Goal: Task Accomplishment & Management: Manage account settings

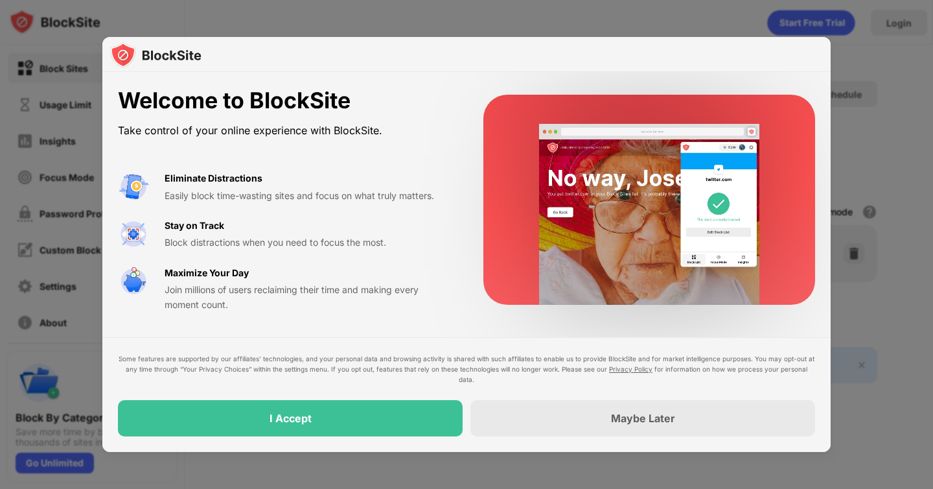
click at [472, 448] on div "Some features are supported by our affiliates’ technologies, and your personal …" at bounding box center [466, 394] width 728 height 115
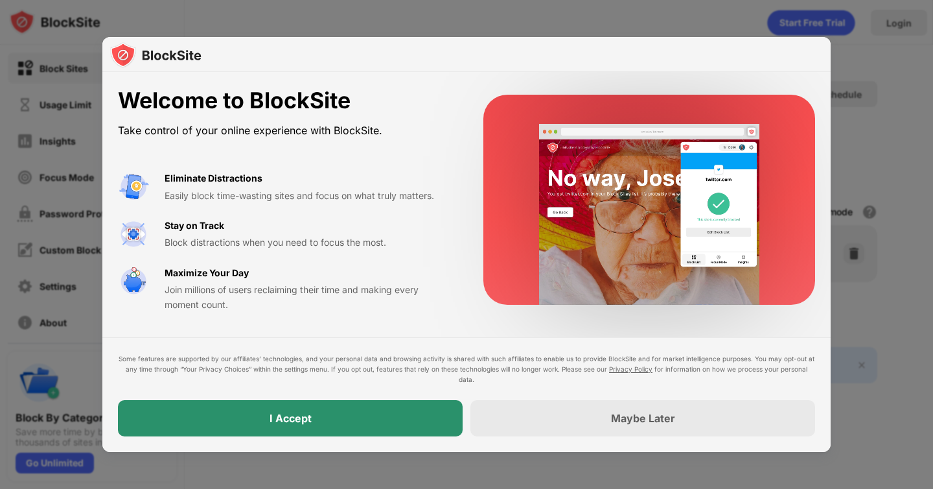
click at [434, 426] on div "I Accept" at bounding box center [290, 418] width 345 height 36
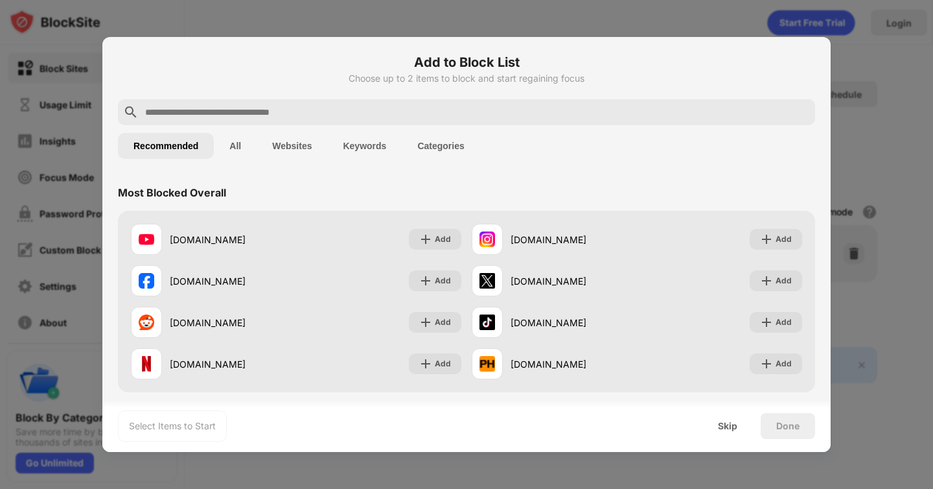
click at [277, 117] on input "text" at bounding box center [477, 112] width 666 height 16
click at [727, 419] on div "Skip" at bounding box center [728, 426] width 51 height 26
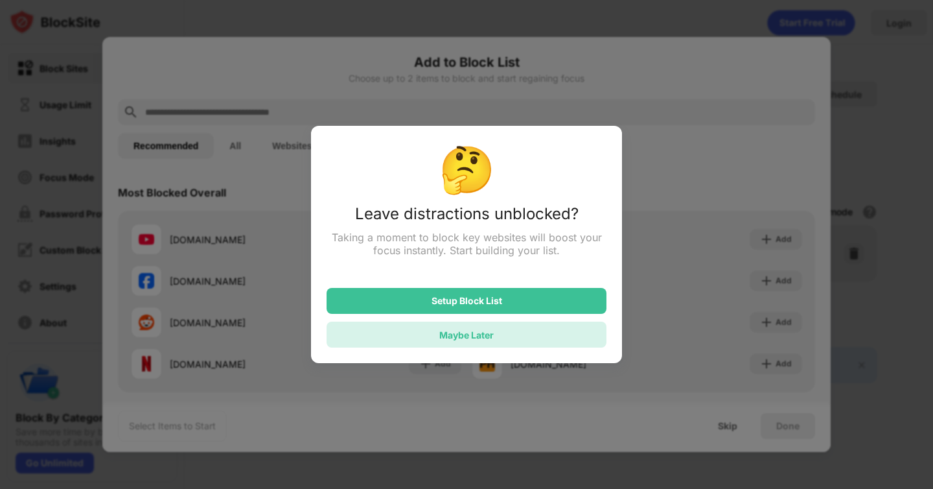
click at [503, 336] on div "Maybe Later" at bounding box center [467, 334] width 280 height 26
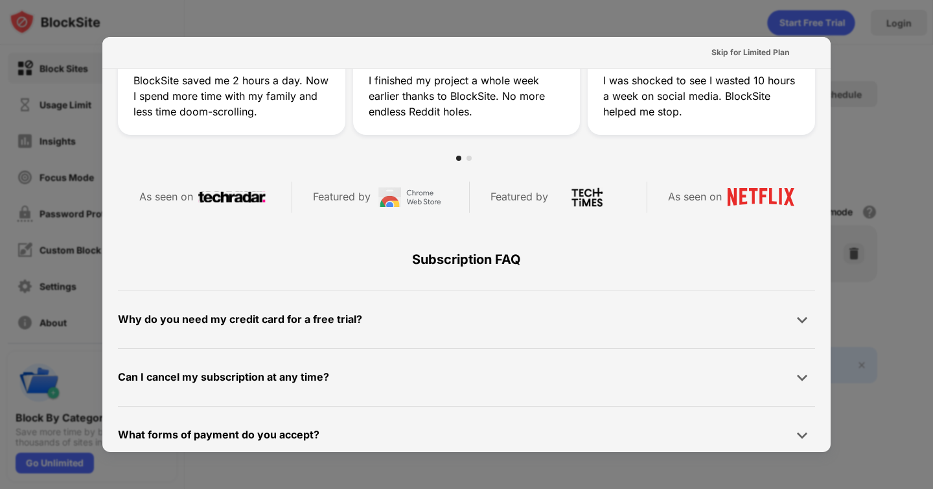
scroll to position [515, 0]
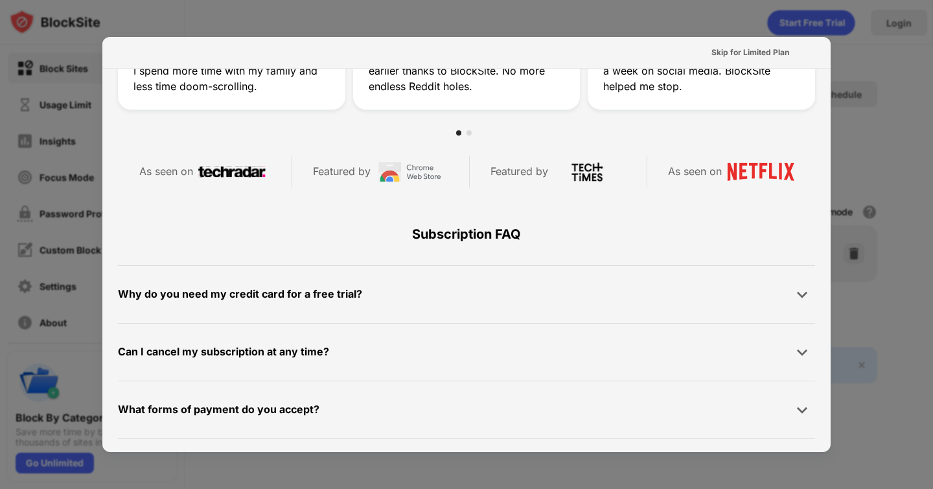
click at [285, 349] on div "Can I cancel my subscription at any time?" at bounding box center [223, 351] width 211 height 19
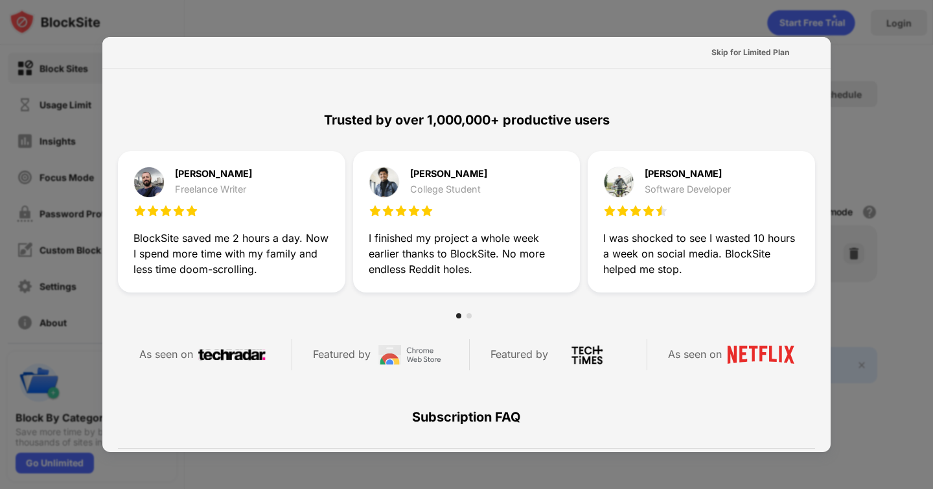
scroll to position [158, 0]
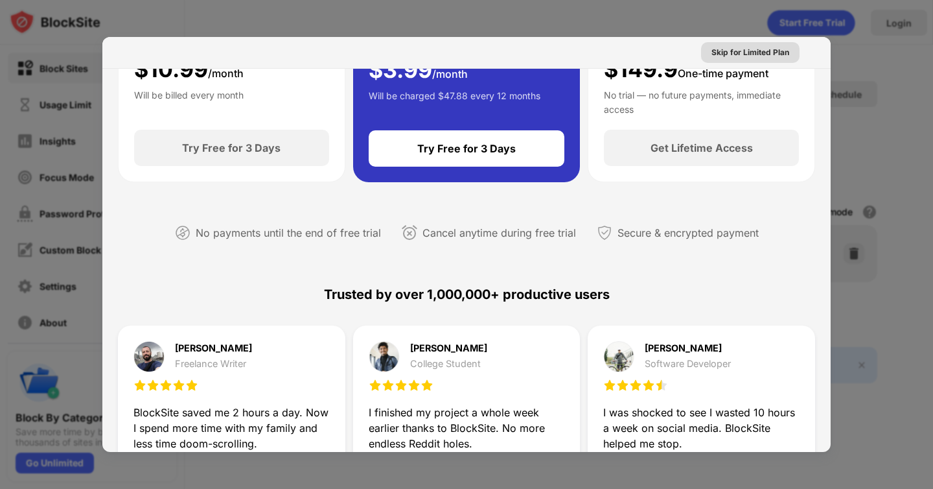
click at [750, 47] on div "Skip for Limited Plan" at bounding box center [751, 52] width 78 height 13
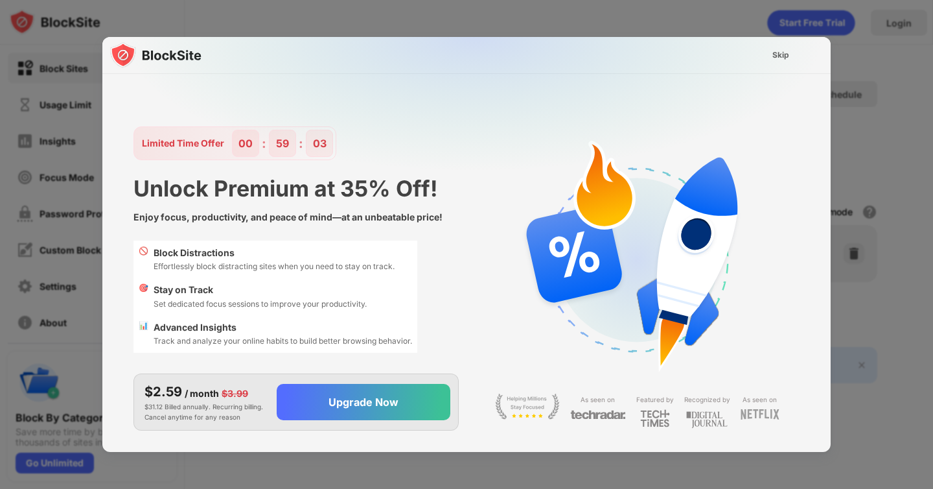
scroll to position [0, 0]
click at [769, 58] on div "Skip" at bounding box center [781, 55] width 38 height 21
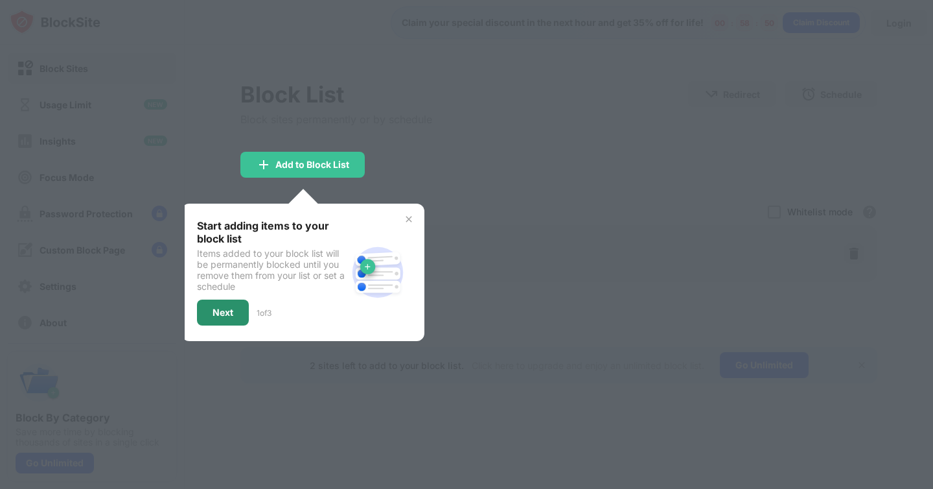
click at [228, 315] on div "Next" at bounding box center [223, 312] width 21 height 10
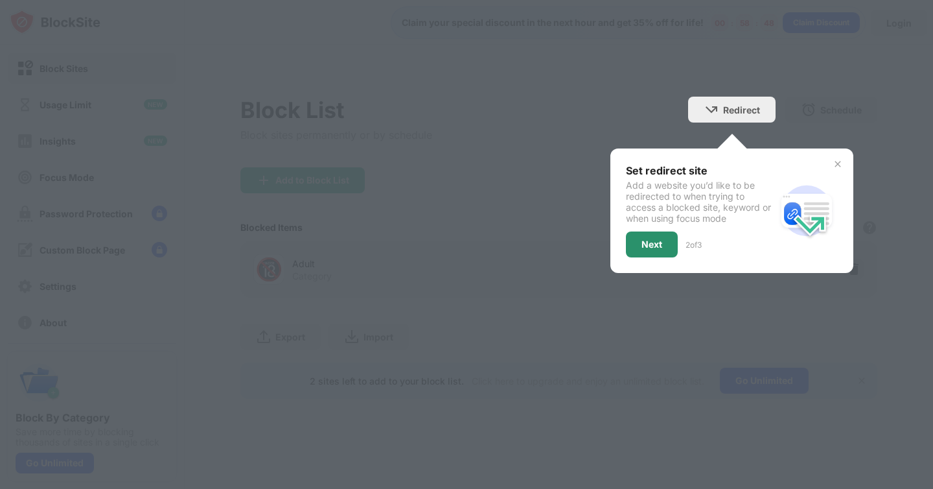
click at [655, 237] on div "Next" at bounding box center [652, 244] width 52 height 26
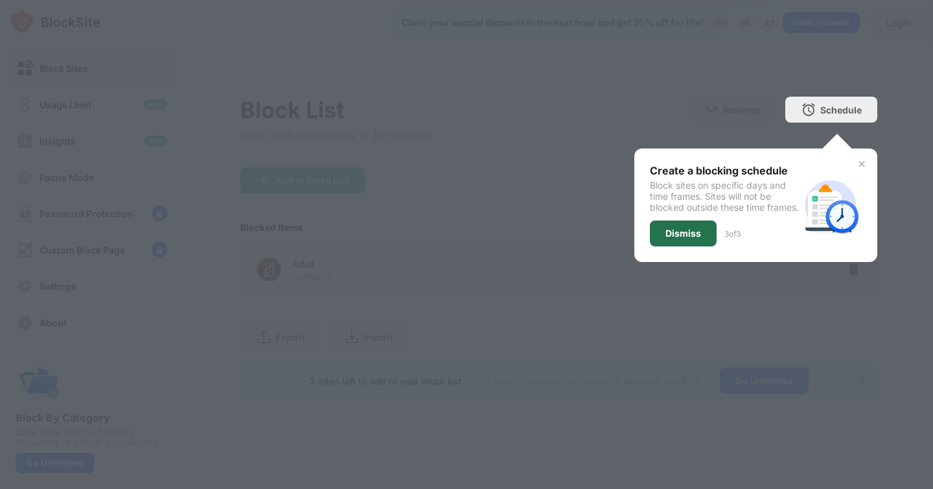
click at [682, 239] on div "Dismiss" at bounding box center [684, 233] width 36 height 10
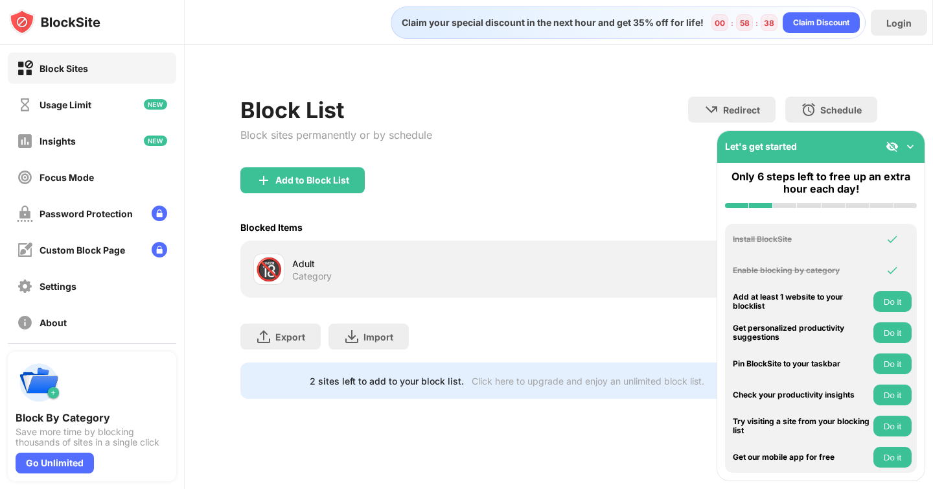
click at [894, 268] on img at bounding box center [892, 270] width 13 height 13
click at [270, 272] on div "🔞" at bounding box center [268, 269] width 27 height 27
click at [913, 147] on img at bounding box center [910, 146] width 13 height 13
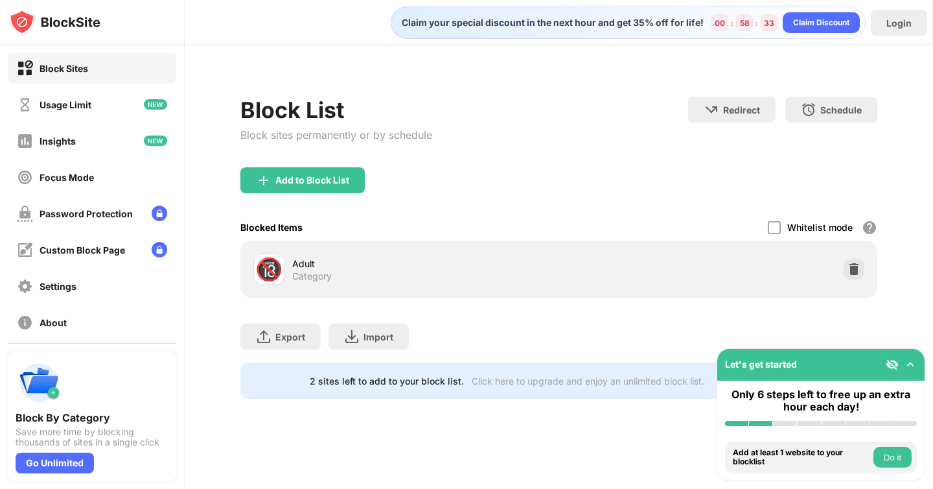
click at [907, 364] on img at bounding box center [910, 364] width 13 height 13
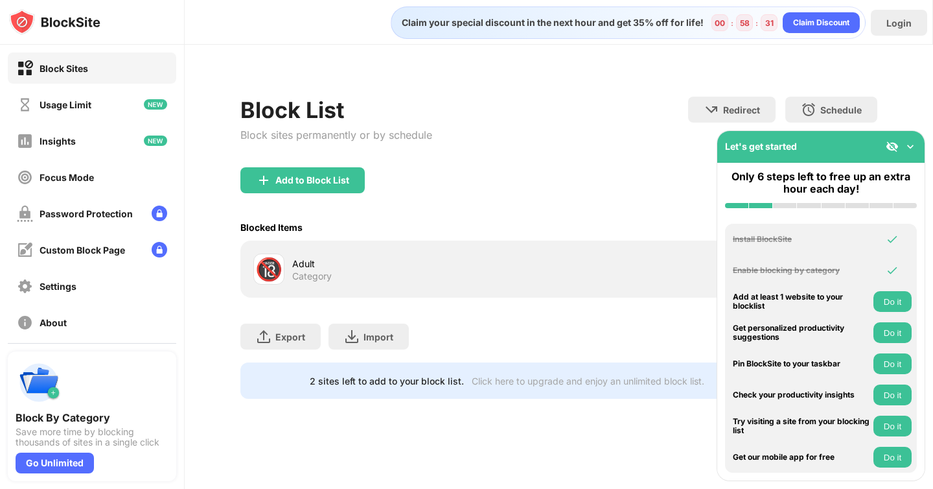
click at [892, 266] on img at bounding box center [892, 270] width 13 height 13
click at [767, 237] on div "Install BlockSite" at bounding box center [801, 239] width 137 height 9
click at [892, 298] on button "Do it" at bounding box center [893, 301] width 38 height 21
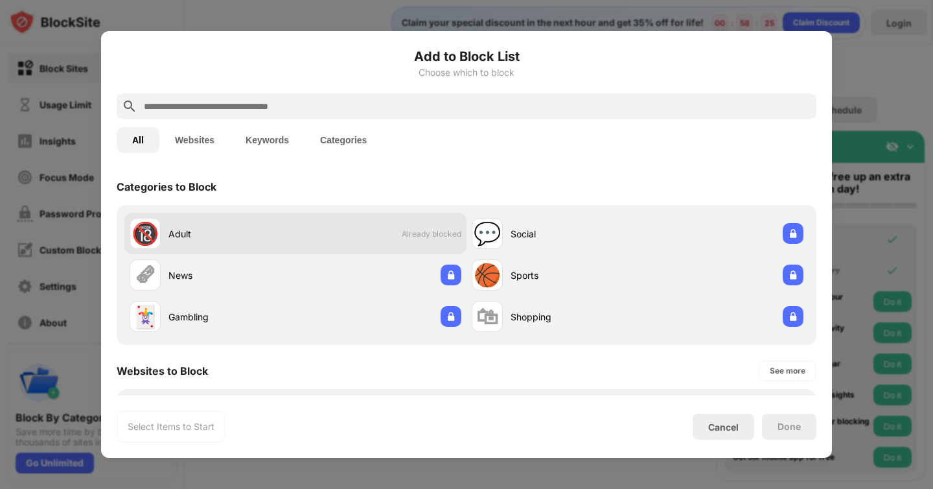
click at [182, 227] on div "Adult" at bounding box center [232, 234] width 127 height 14
click at [145, 233] on div "🔞" at bounding box center [145, 233] width 27 height 27
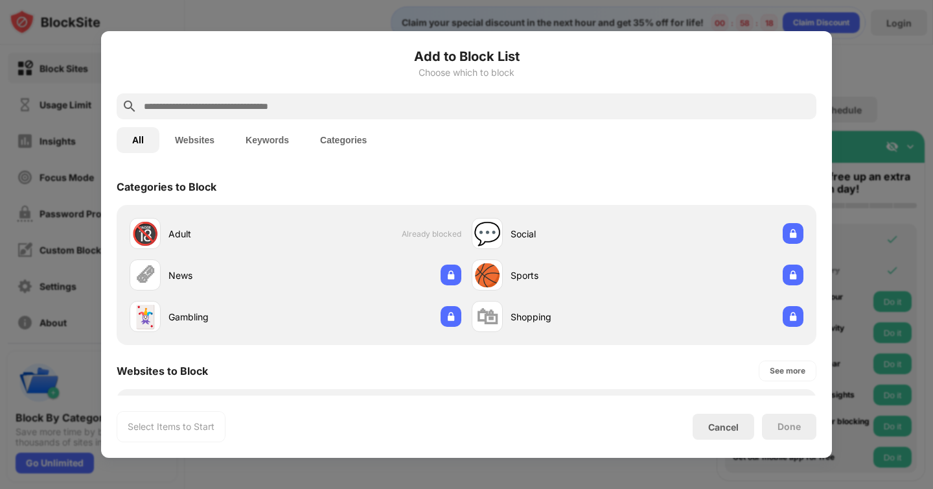
click at [266, 111] on input "text" at bounding box center [477, 107] width 669 height 16
paste input "**********"
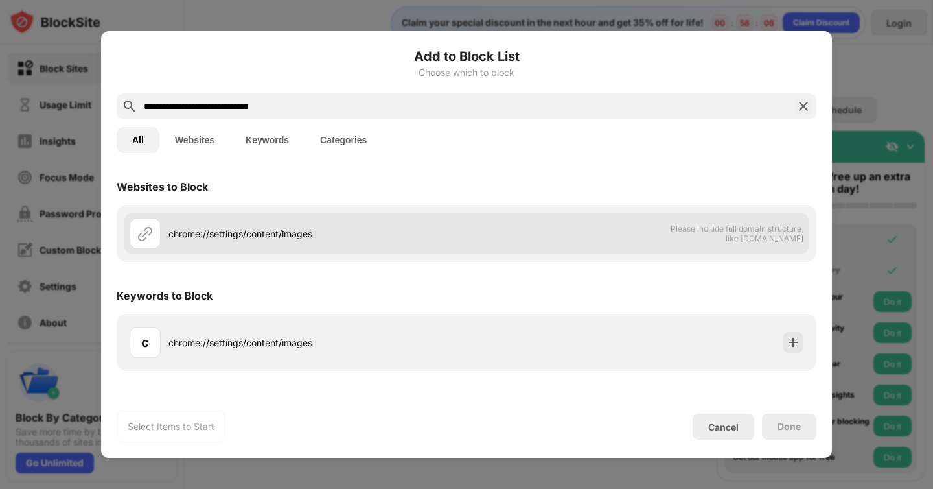
type input "**********"
click at [382, 239] on div "chrome://settings/content/images" at bounding box center [318, 234] width 298 height 14
click at [660, 238] on div "chrome://settings/content/images Please include full domain structure, like dom…" at bounding box center [466, 233] width 684 height 41
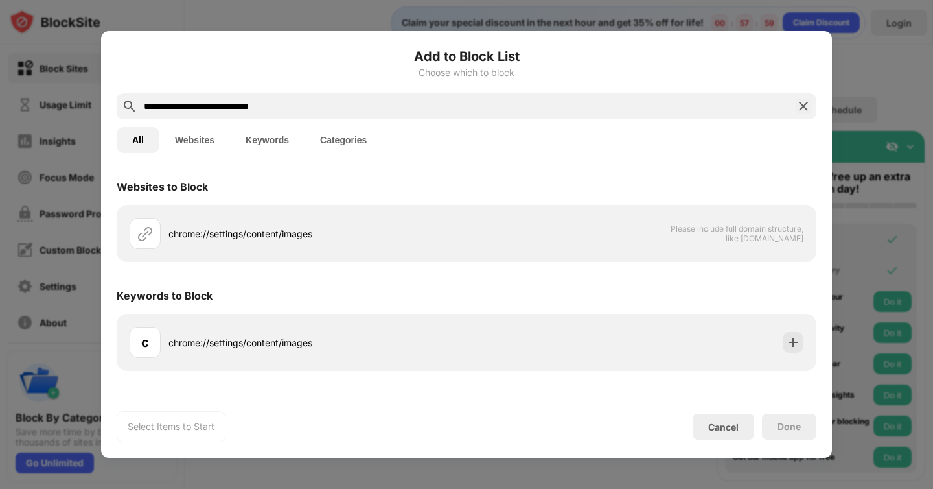
click at [301, 109] on input "**********" at bounding box center [467, 107] width 648 height 16
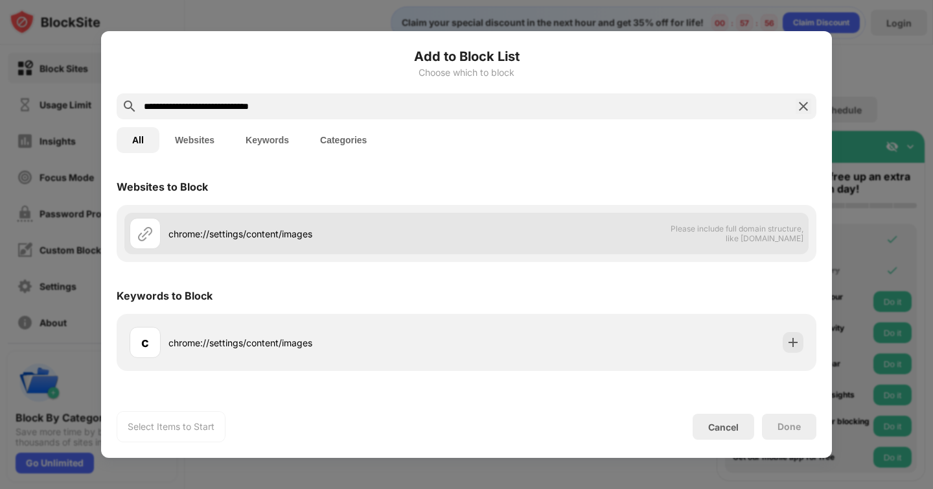
click at [741, 240] on span "Please include full domain structure, like domain.com" at bounding box center [737, 233] width 134 height 19
click at [741, 239] on span "Please include full domain structure, like domain.com" at bounding box center [737, 233] width 134 height 19
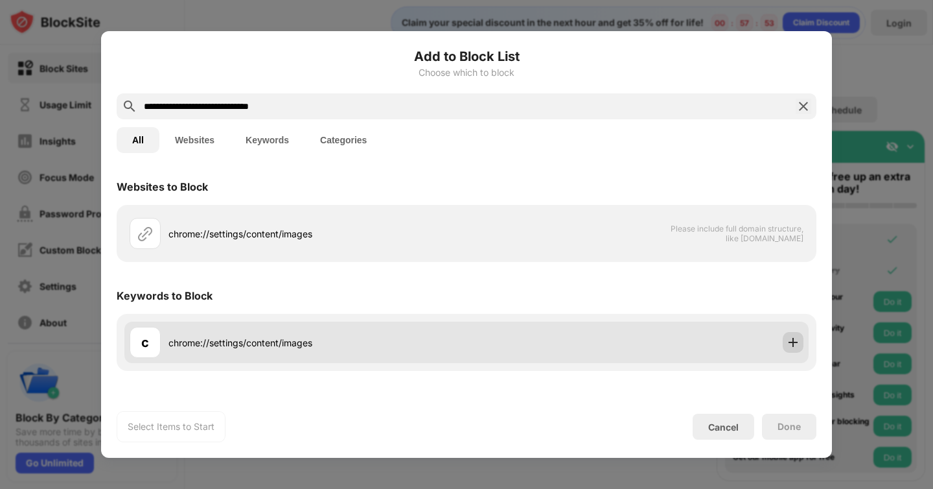
click at [798, 339] on img at bounding box center [793, 342] width 13 height 13
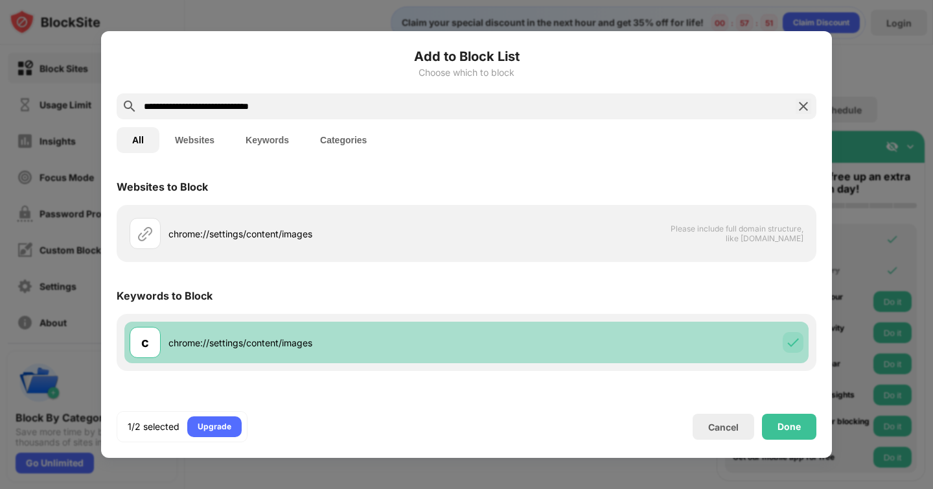
click at [797, 340] on img at bounding box center [793, 342] width 13 height 13
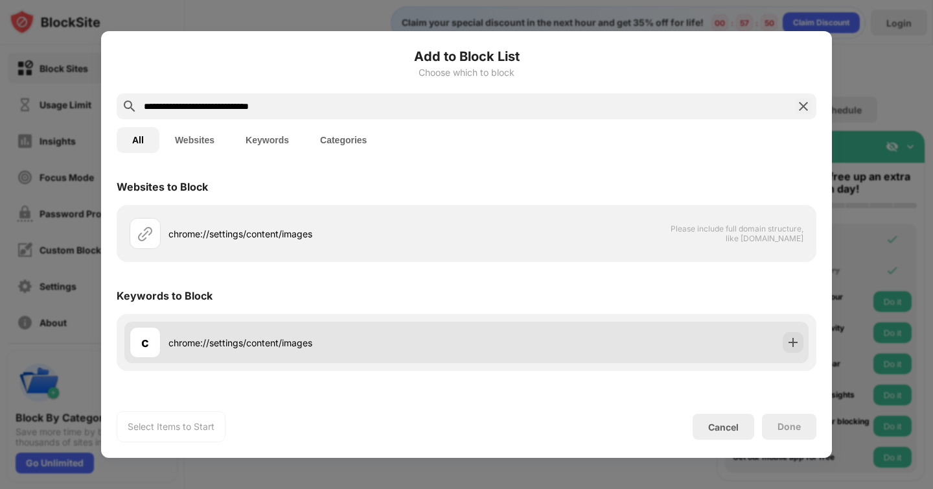
click at [797, 340] on img at bounding box center [793, 342] width 13 height 13
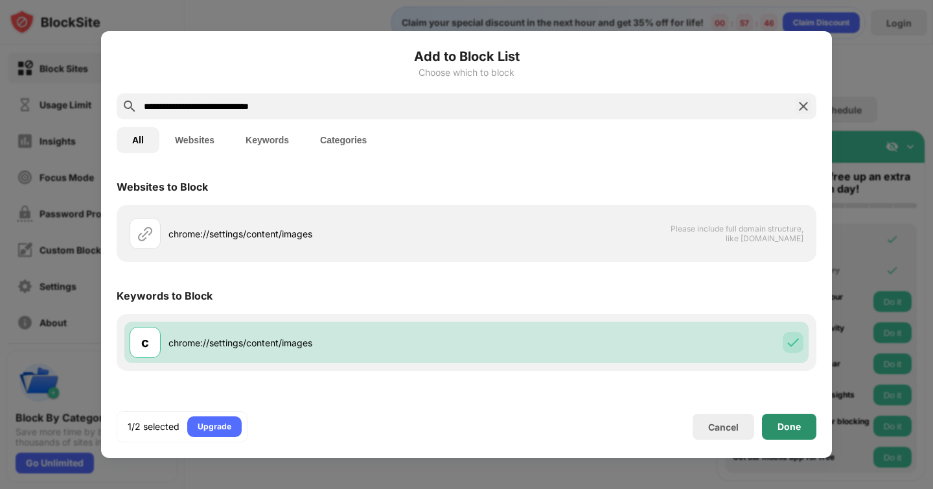
click at [786, 426] on div "Done" at bounding box center [789, 426] width 23 height 10
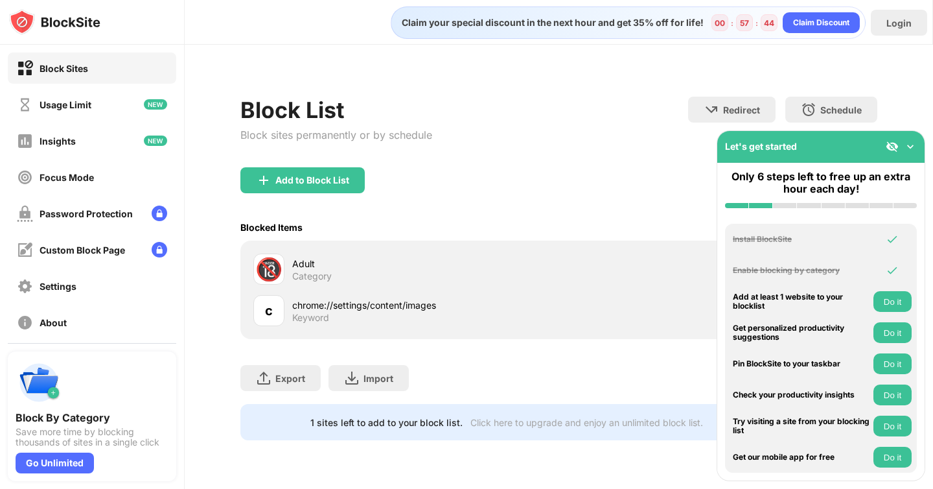
click at [303, 272] on div "Category" at bounding box center [312, 276] width 40 height 12
click at [909, 148] on img at bounding box center [910, 146] width 13 height 13
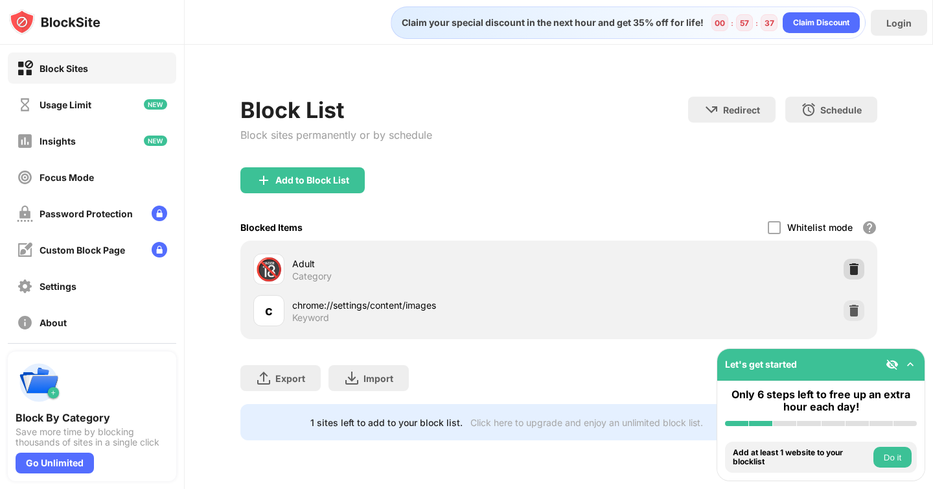
click at [851, 275] on div at bounding box center [854, 269] width 21 height 21
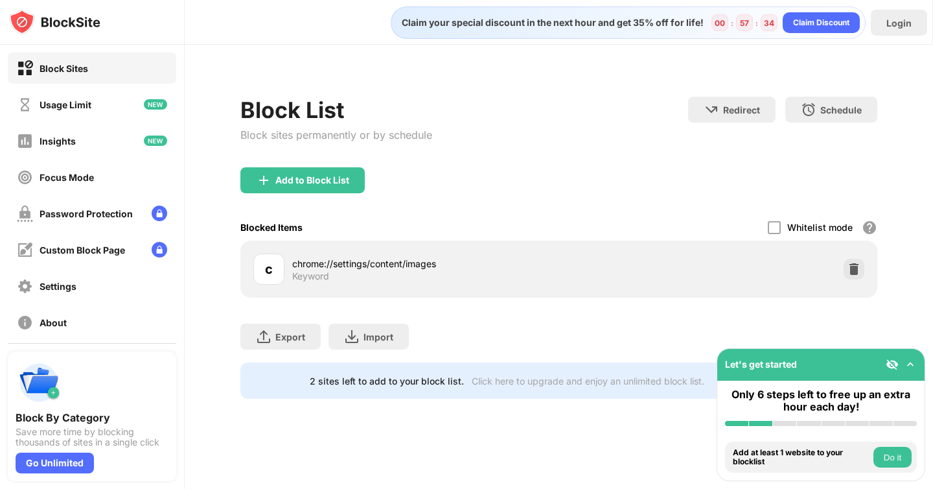
click at [332, 257] on div "chrome://settings/content/images" at bounding box center [425, 264] width 266 height 14
click at [772, 225] on div at bounding box center [774, 227] width 13 height 13
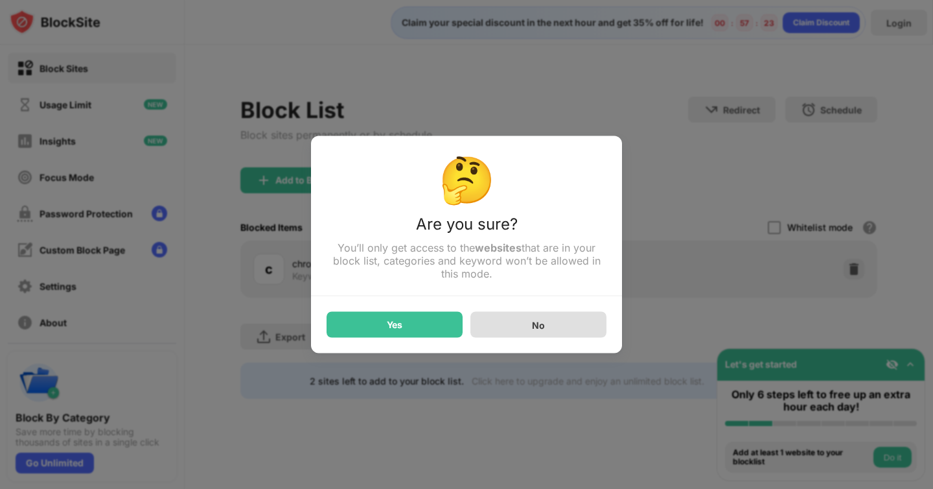
click at [544, 332] on div "No" at bounding box center [539, 325] width 136 height 26
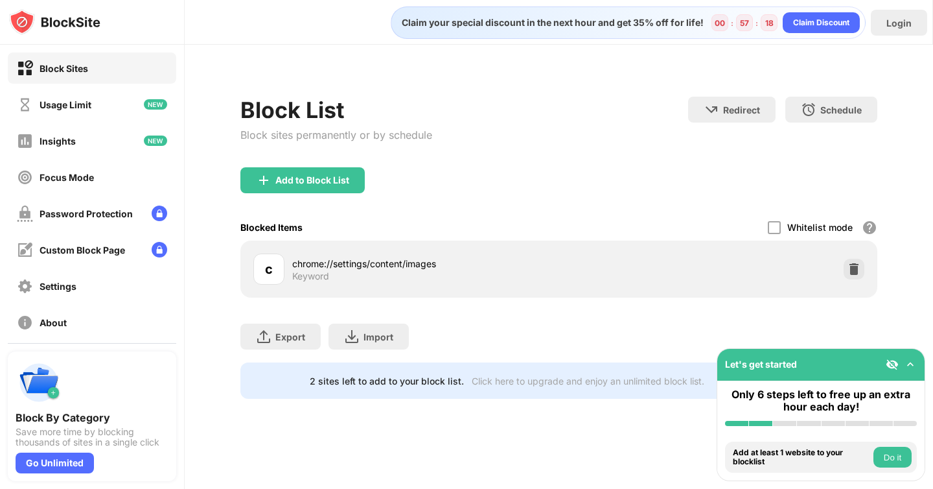
click at [909, 363] on img at bounding box center [910, 364] width 13 height 13
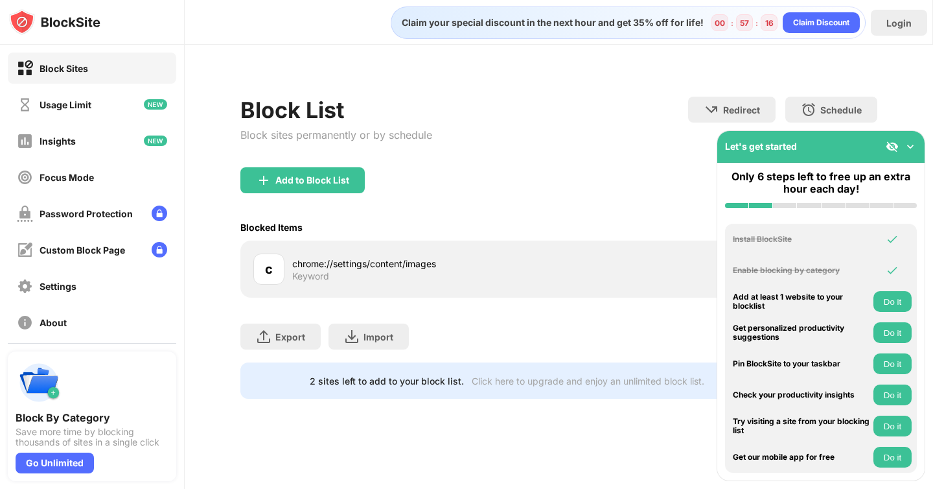
click at [920, 155] on div "Let's get started" at bounding box center [820, 147] width 207 height 32
click at [916, 146] on img at bounding box center [910, 146] width 13 height 13
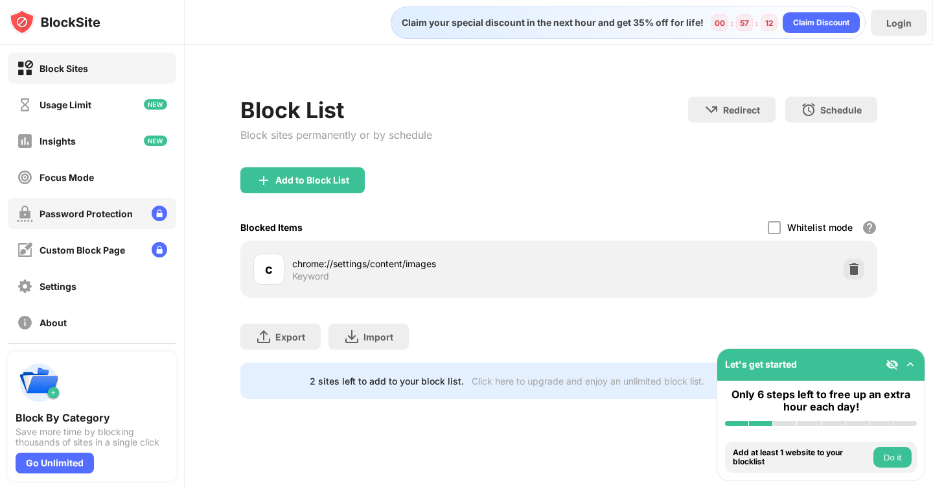
click at [122, 222] on div "Password Protection" at bounding box center [92, 213] width 169 height 31
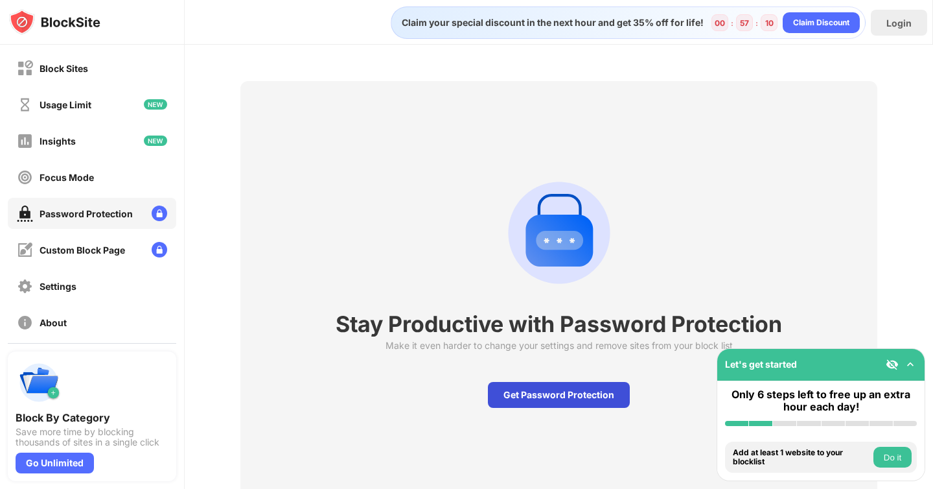
click at [575, 393] on div "Get Password Protection" at bounding box center [559, 395] width 142 height 26
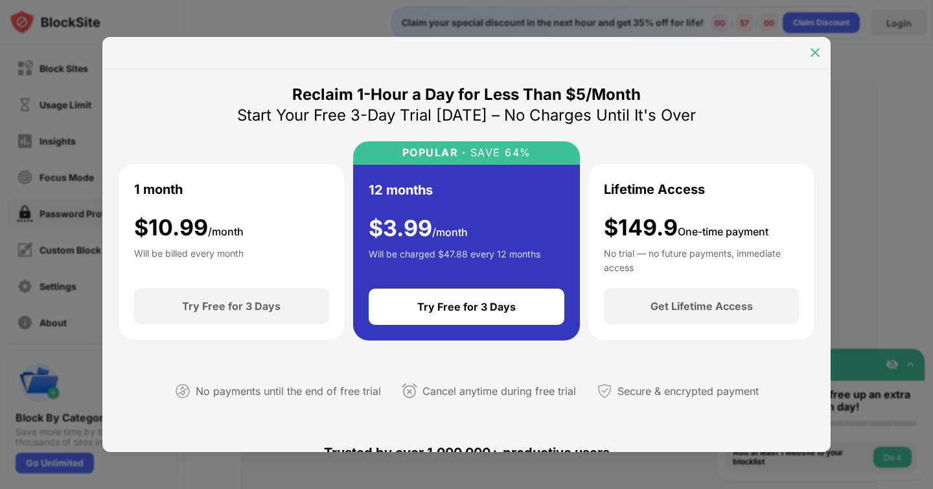
click at [817, 56] on img at bounding box center [815, 52] width 13 height 13
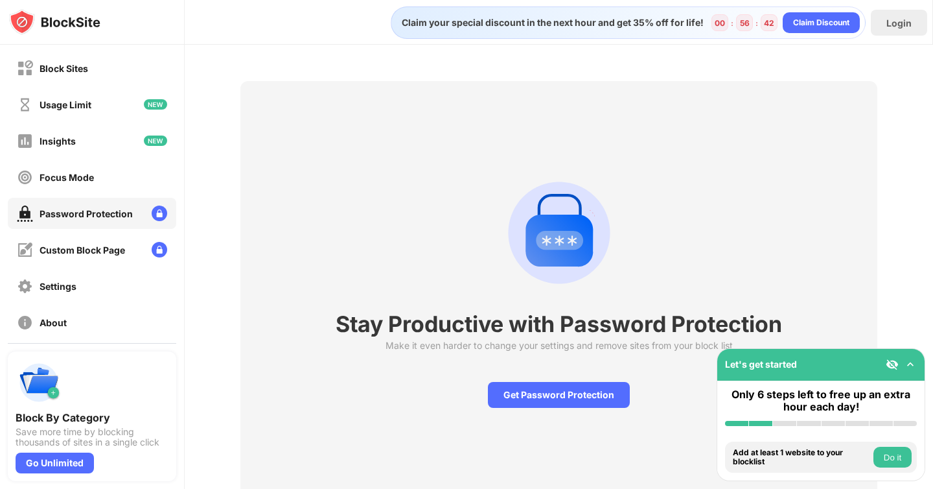
click at [111, 62] on div "Block Sites" at bounding box center [92, 67] width 169 height 31
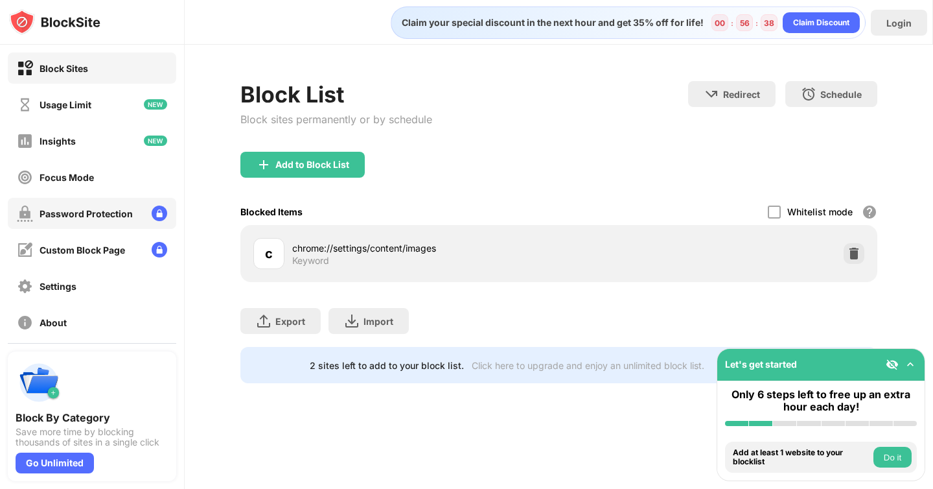
click at [114, 207] on div "Password Protection" at bounding box center [75, 213] width 116 height 16
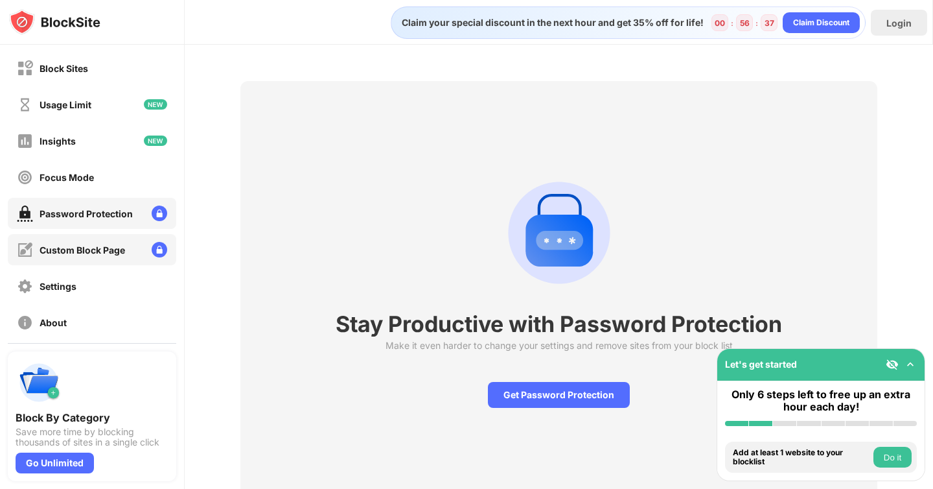
click at [114, 240] on div "Custom Block Page" at bounding box center [92, 249] width 169 height 31
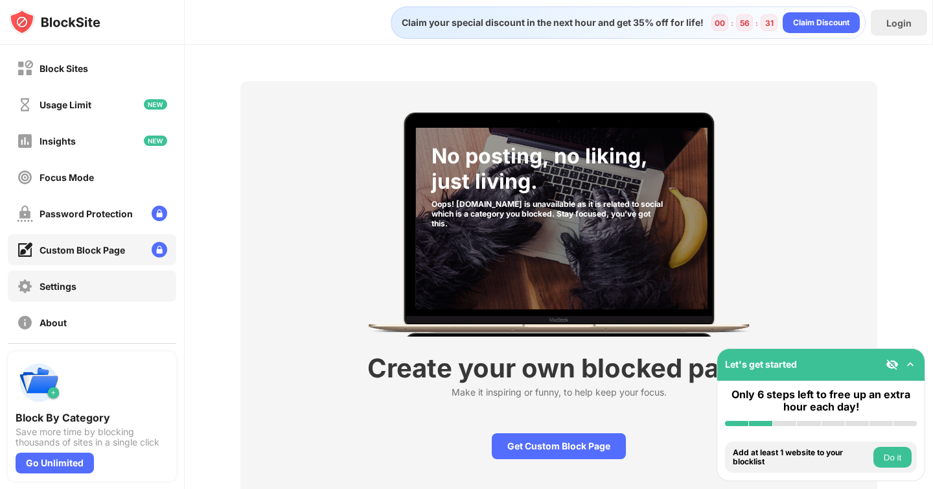
click at [87, 282] on div "Settings" at bounding box center [92, 285] width 169 height 31
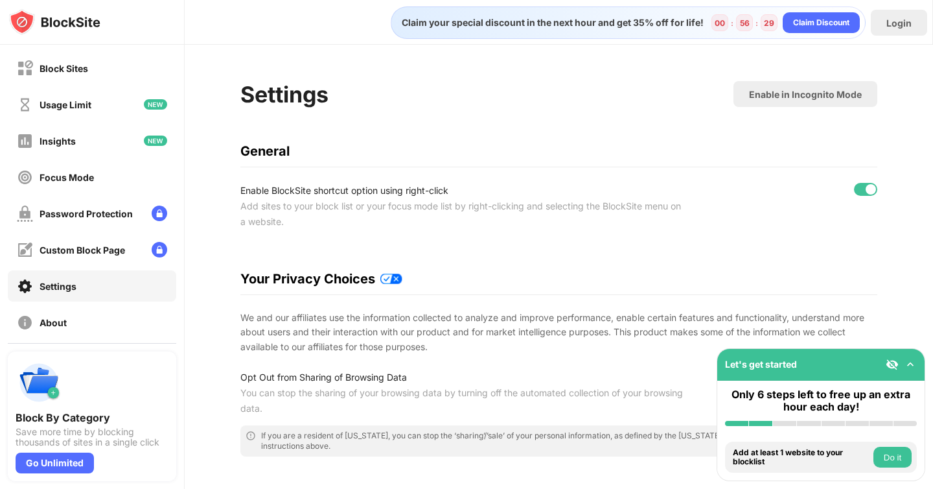
click at [382, 278] on img at bounding box center [391, 279] width 22 height 10
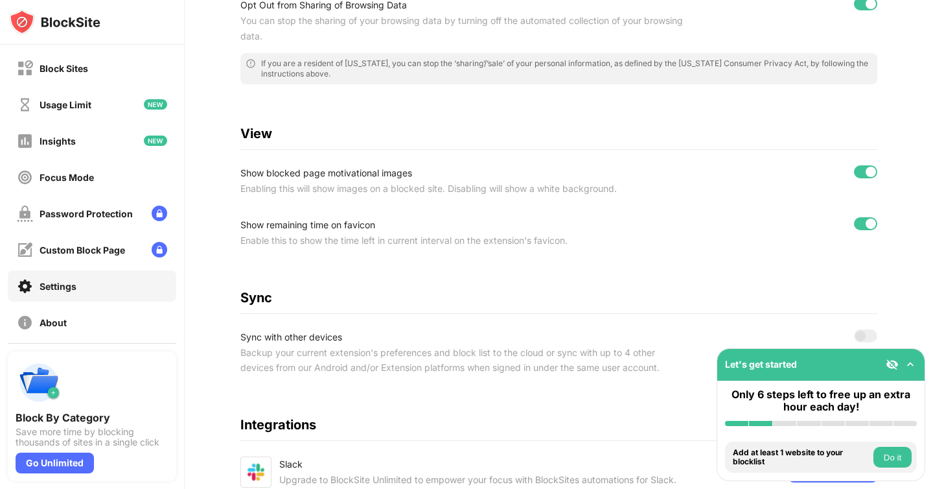
scroll to position [495, 0]
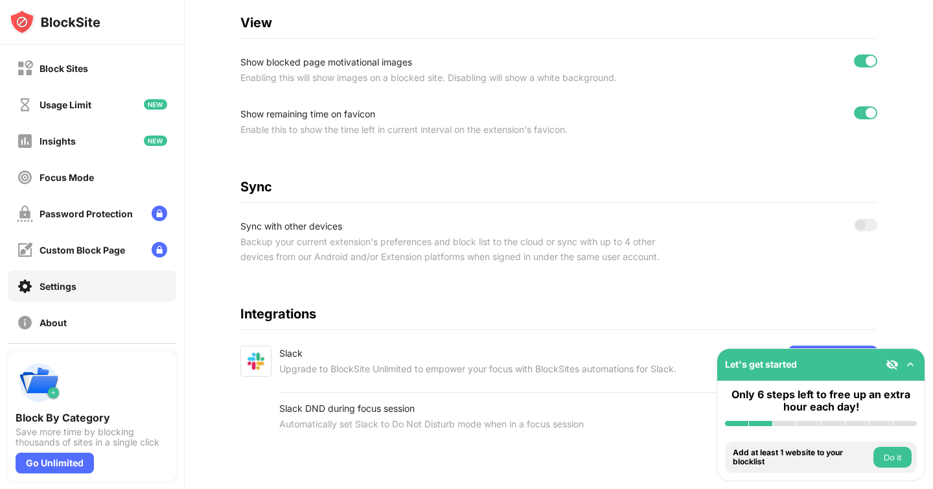
click at [75, 305] on div "Block Sites Usage Limit Insights Focus Mode Password Protection Custom Block Pa…" at bounding box center [92, 195] width 184 height 301
drag, startPoint x: 833, startPoint y: 360, endPoint x: 696, endPoint y: 384, distance: 138.8
click at [693, 384] on div "Block Sites Usage Limit Insights Focus Mode Password Protection Custom Block Pa…" at bounding box center [466, 244] width 933 height 489
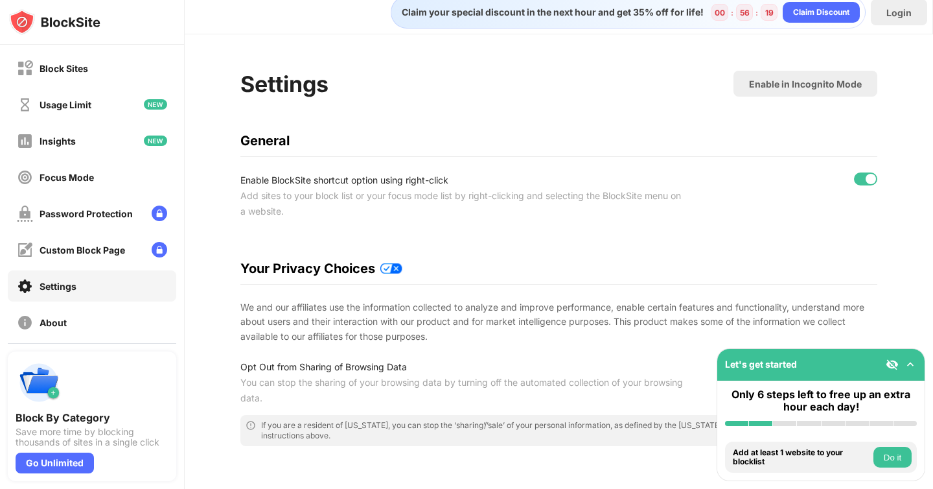
scroll to position [0, 0]
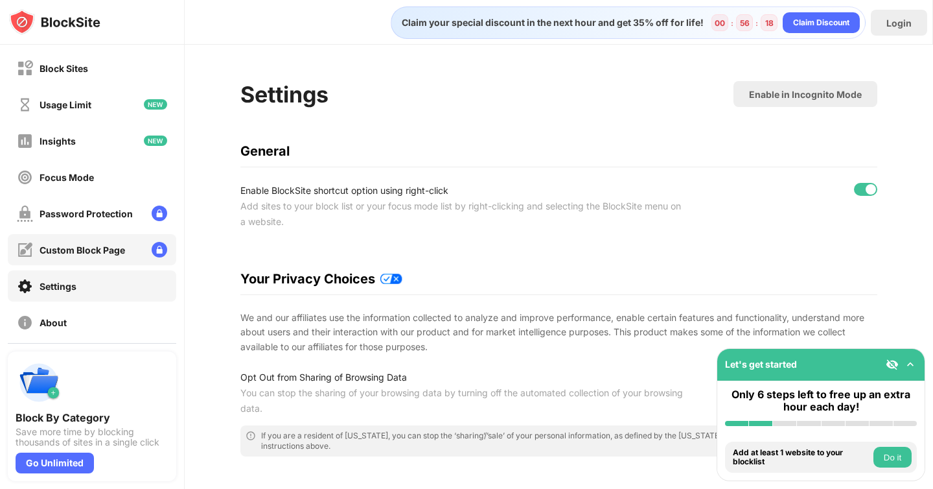
click at [69, 253] on div "Custom Block Page" at bounding box center [83, 249] width 86 height 11
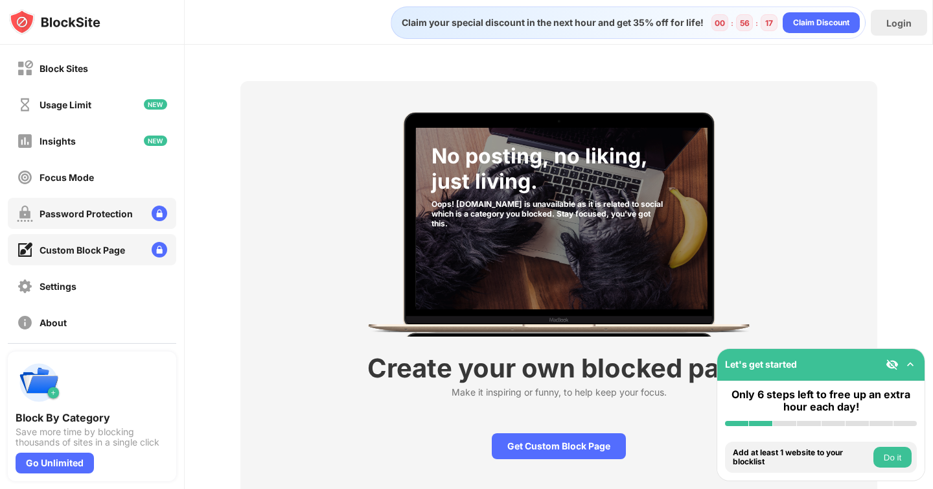
click at [87, 212] on div "Password Protection" at bounding box center [86, 213] width 93 height 11
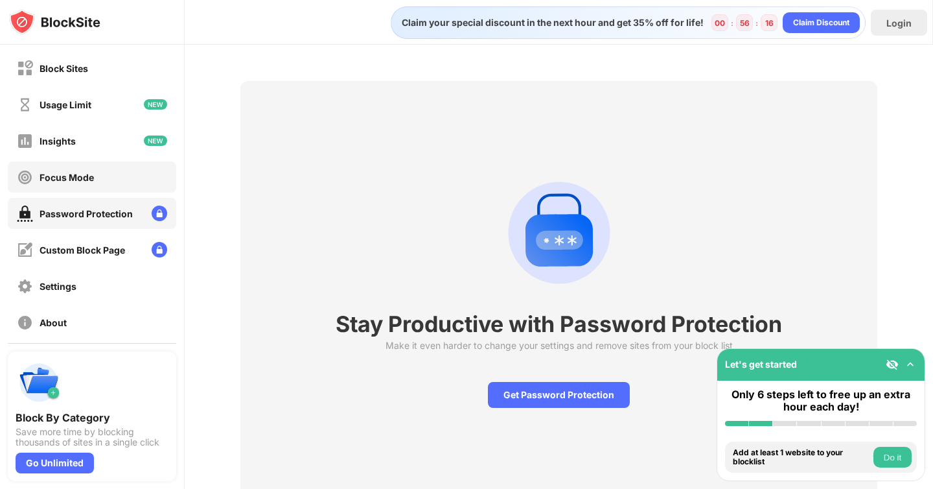
click at [80, 182] on div "Focus Mode" at bounding box center [55, 177] width 77 height 16
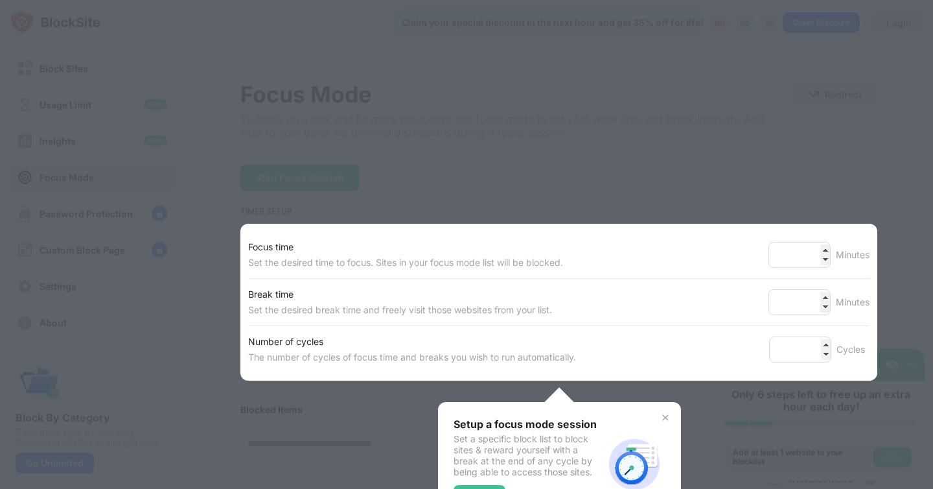
click at [81, 150] on div at bounding box center [466, 244] width 933 height 489
click at [728, 138] on div at bounding box center [466, 244] width 933 height 489
click at [730, 162] on div at bounding box center [466, 244] width 933 height 489
click at [612, 174] on div at bounding box center [466, 244] width 933 height 489
click at [808, 252] on input "**" at bounding box center [800, 255] width 62 height 26
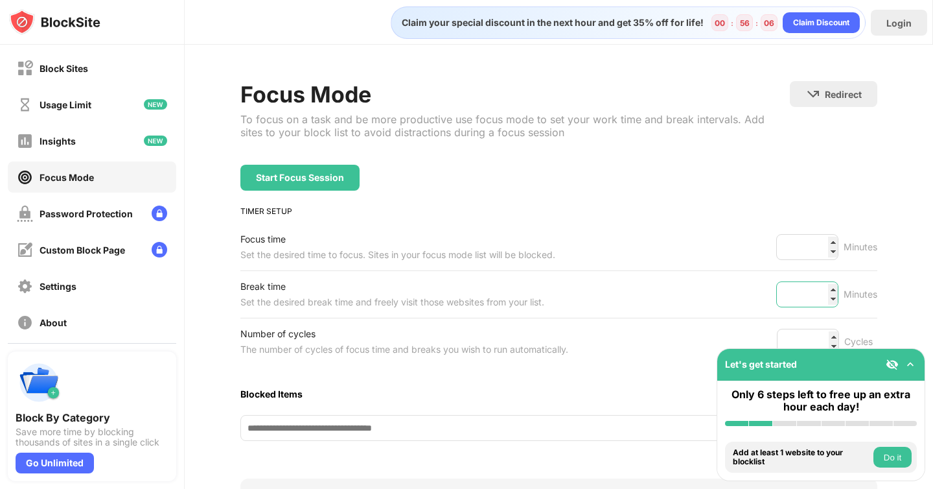
click at [821, 294] on input "*" at bounding box center [807, 294] width 62 height 26
click at [822, 294] on input "*" at bounding box center [807, 294] width 62 height 26
type input "*"
click at [822, 294] on input "*" at bounding box center [807, 294] width 62 height 26
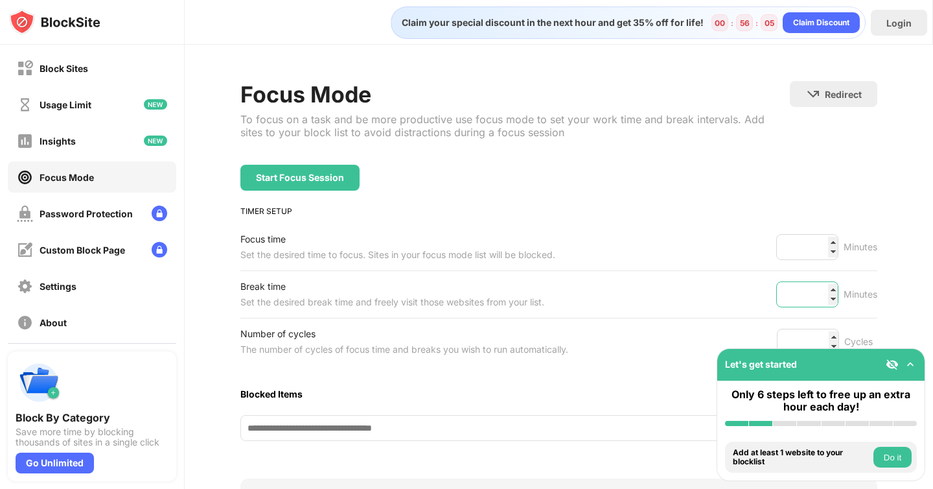
click at [822, 294] on input "*" at bounding box center [807, 294] width 62 height 26
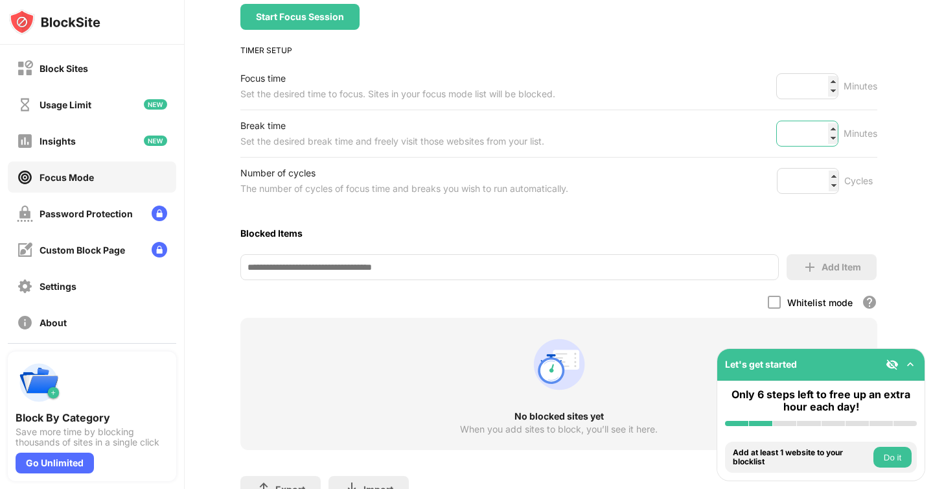
scroll to position [161, 0]
type input "*"
click at [826, 182] on input "*" at bounding box center [808, 180] width 62 height 26
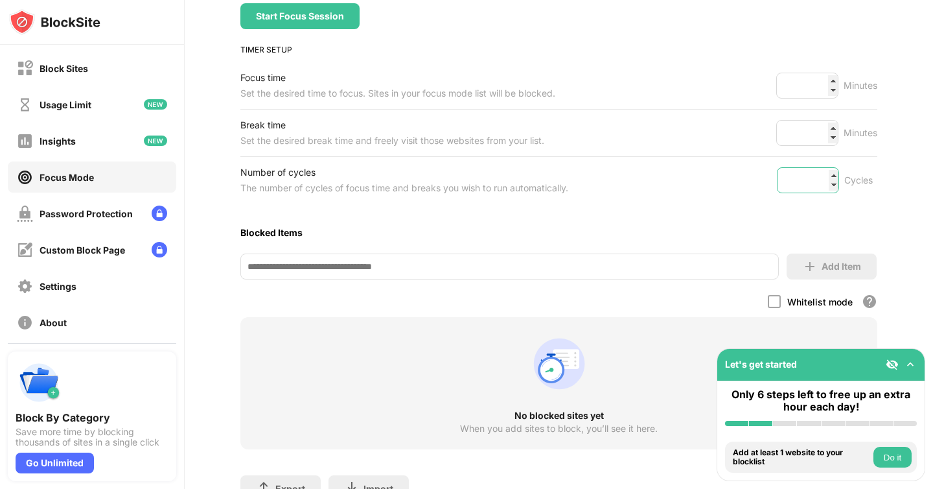
click at [826, 182] on input "*" at bounding box center [808, 180] width 62 height 26
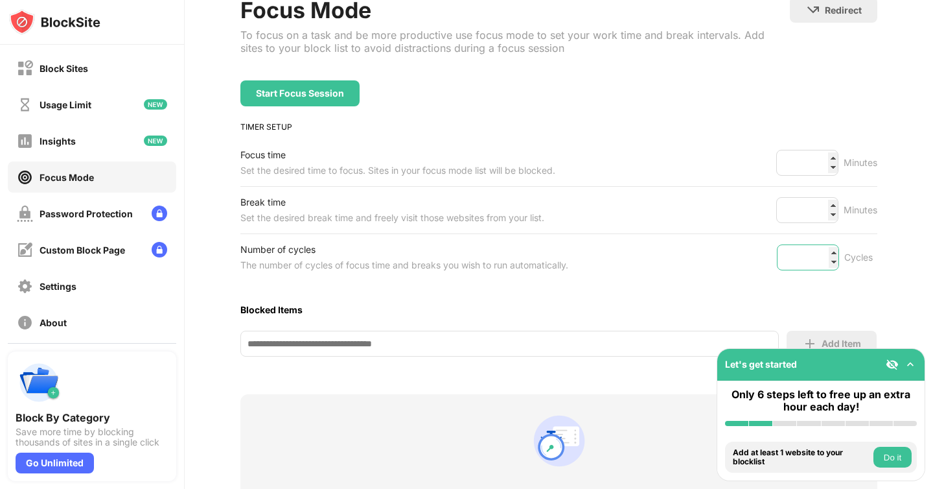
scroll to position [0, 0]
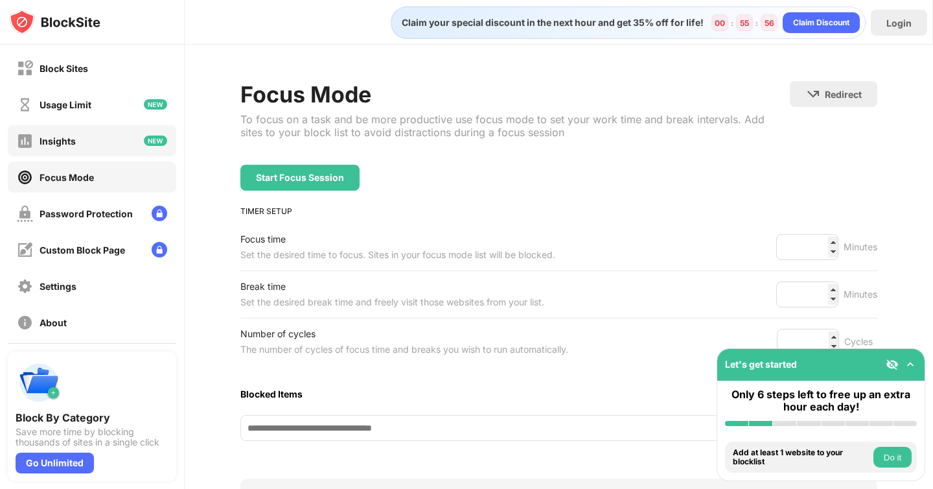
click at [79, 137] on div "Insights" at bounding box center [92, 140] width 169 height 31
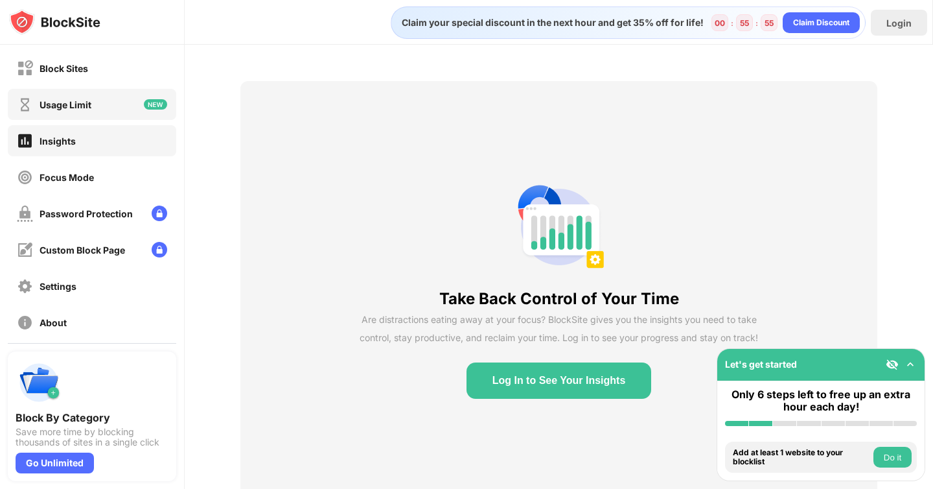
click at [87, 111] on div "Usage Limit" at bounding box center [54, 105] width 75 height 16
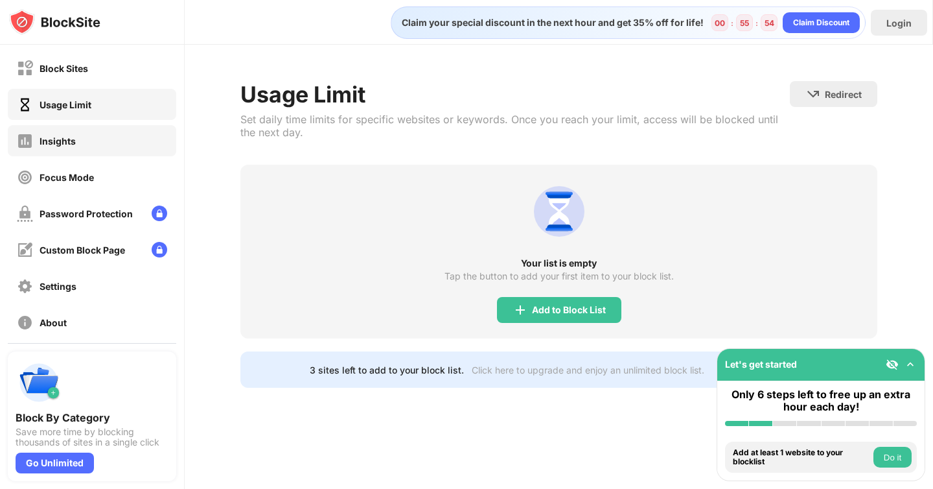
click at [76, 137] on div "Insights" at bounding box center [92, 140] width 169 height 31
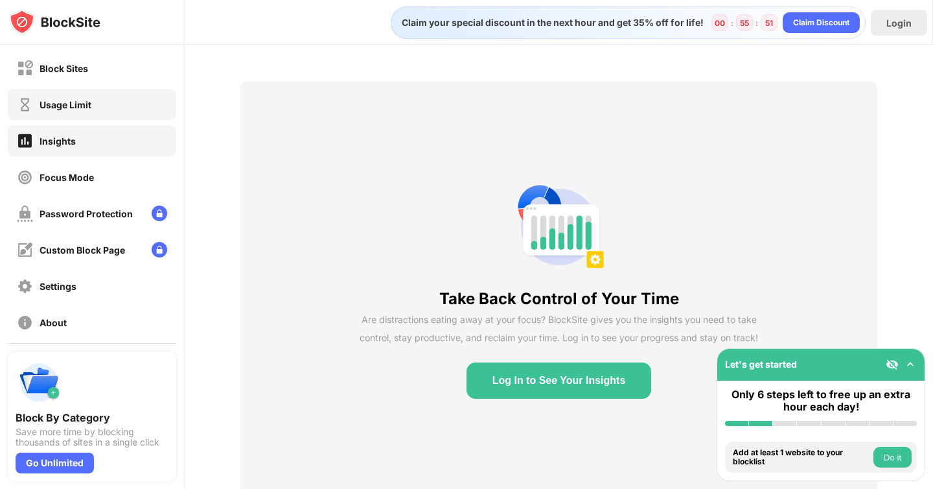
click at [79, 104] on div "Usage Limit" at bounding box center [66, 104] width 52 height 11
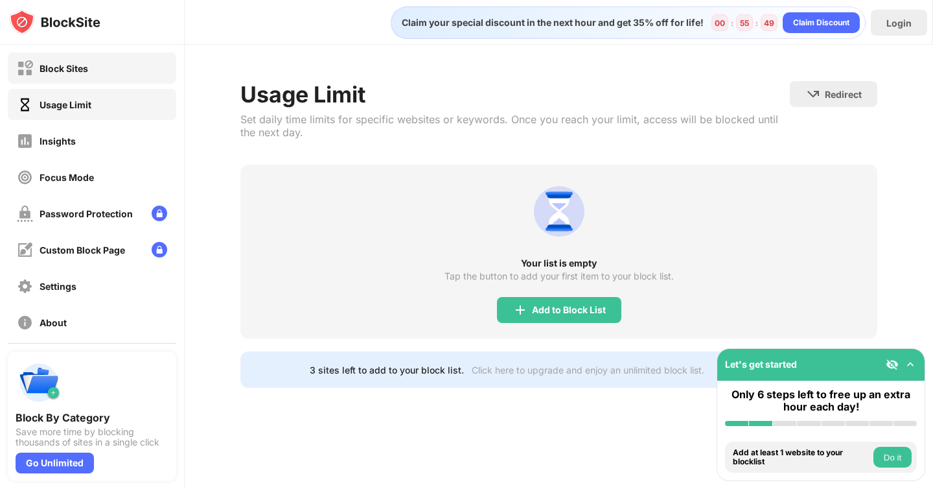
click at [93, 69] on div "Block Sites" at bounding box center [92, 67] width 169 height 31
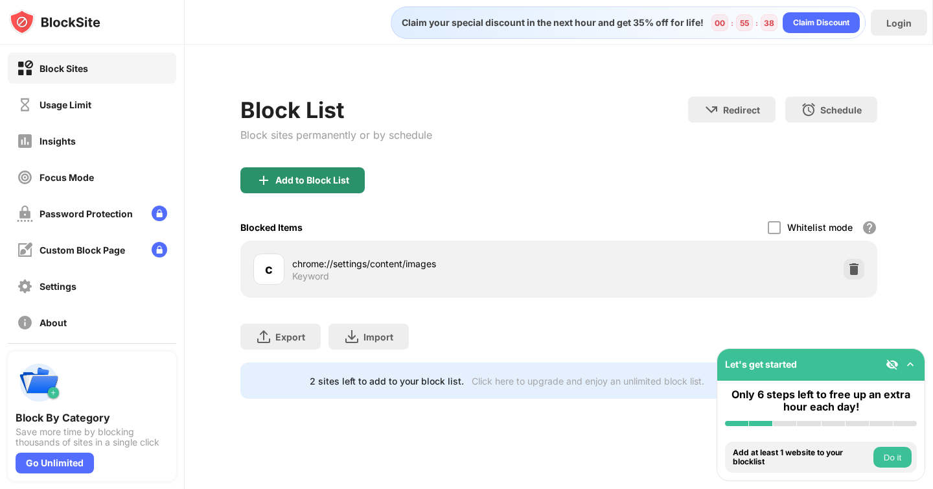
click at [316, 180] on div "Add to Block List" at bounding box center [312, 180] width 74 height 10
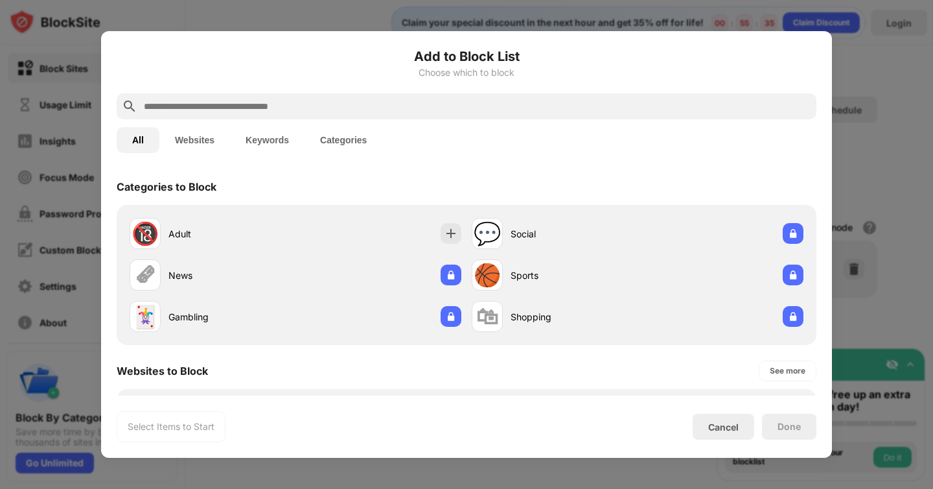
click at [332, 111] on input "text" at bounding box center [477, 107] width 669 height 16
click at [225, 95] on div at bounding box center [467, 106] width 700 height 26
click at [235, 104] on input "text" at bounding box center [477, 107] width 669 height 16
paste input "**********"
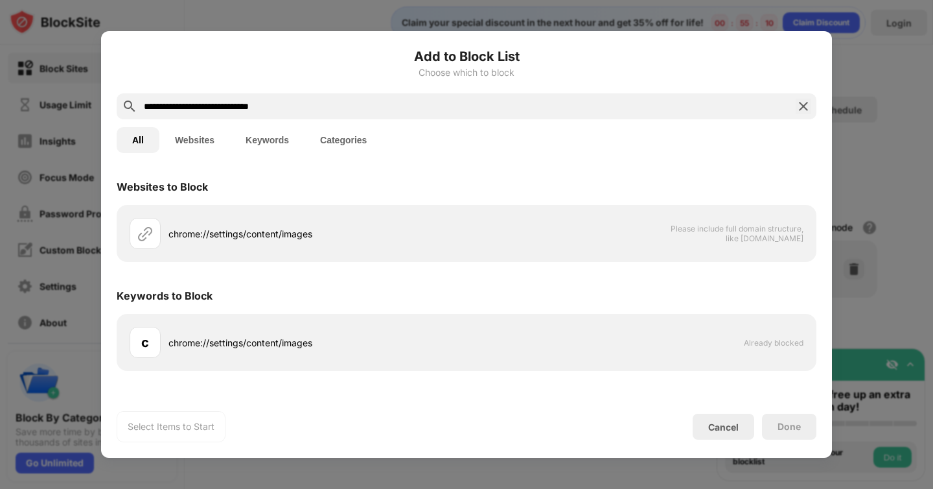
drag, startPoint x: 291, startPoint y: 111, endPoint x: 217, endPoint y: 106, distance: 74.1
click at [217, 104] on input "**********" at bounding box center [467, 107] width 648 height 16
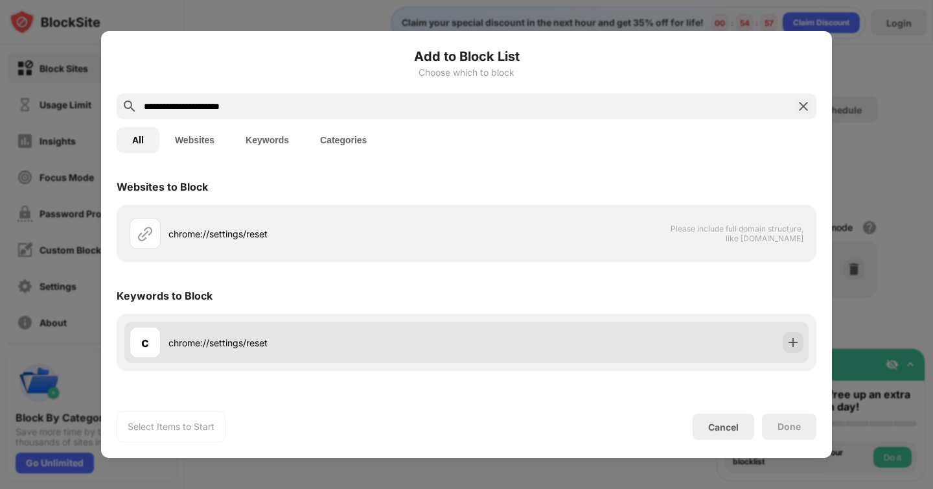
type input "**********"
click at [795, 353] on div "c chrome://settings/reset" at bounding box center [466, 341] width 684 height 41
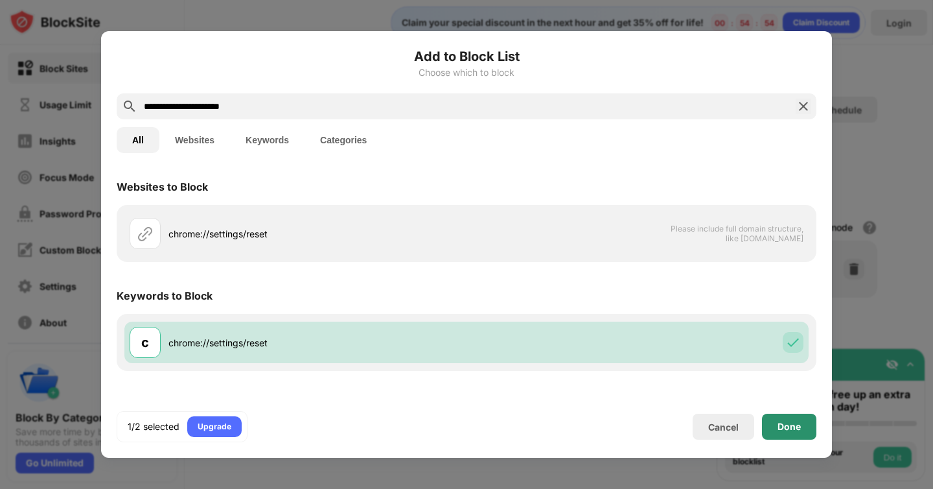
click at [791, 413] on div "Done" at bounding box center [789, 426] width 54 height 26
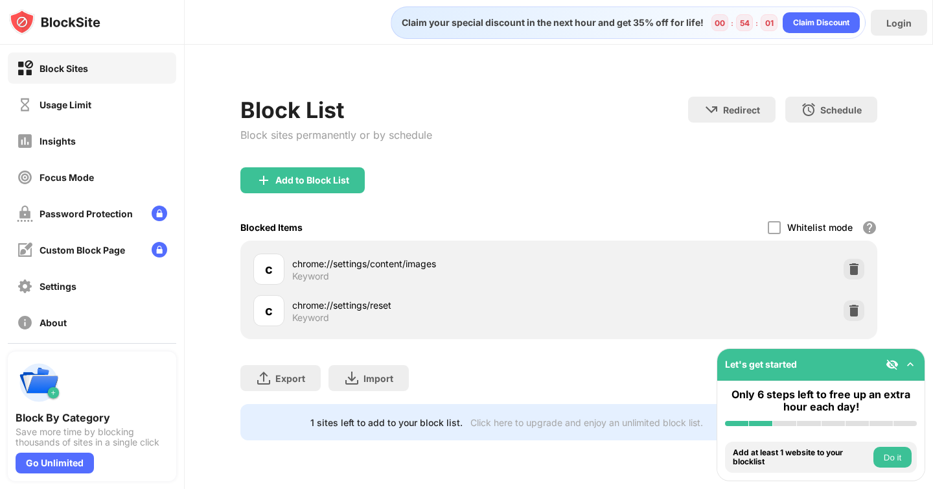
click at [909, 358] on img at bounding box center [910, 364] width 13 height 13
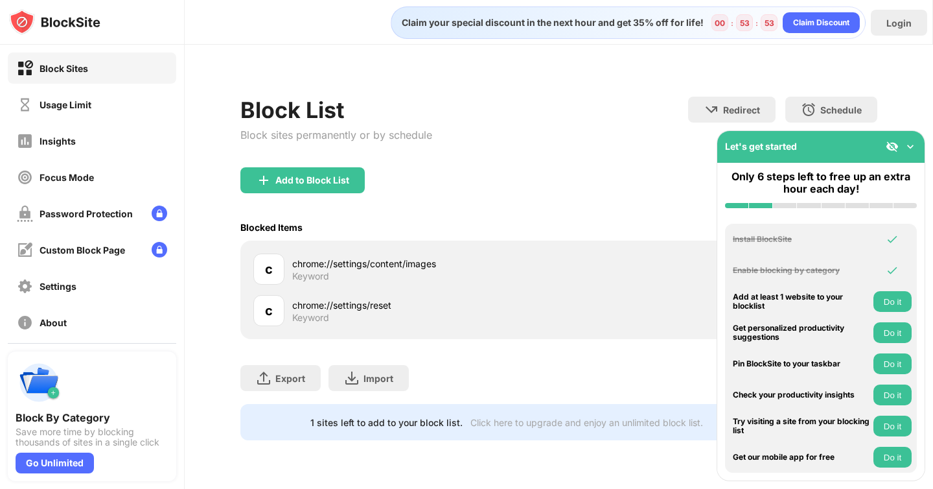
click at [911, 150] on img at bounding box center [910, 146] width 13 height 13
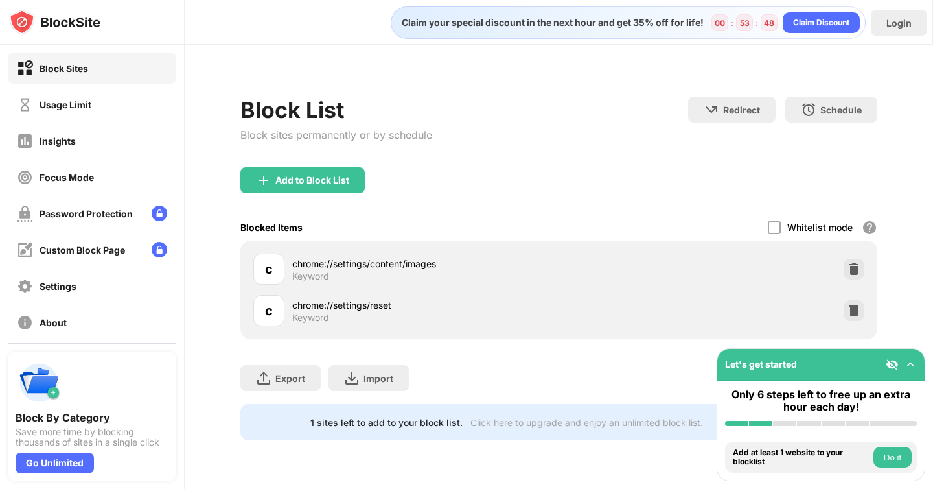
click at [669, 291] on div "c chrome://settings/reset Keyword" at bounding box center [558, 310] width 621 height 41
click at [918, 369] on div "Let's get started" at bounding box center [820, 365] width 207 height 32
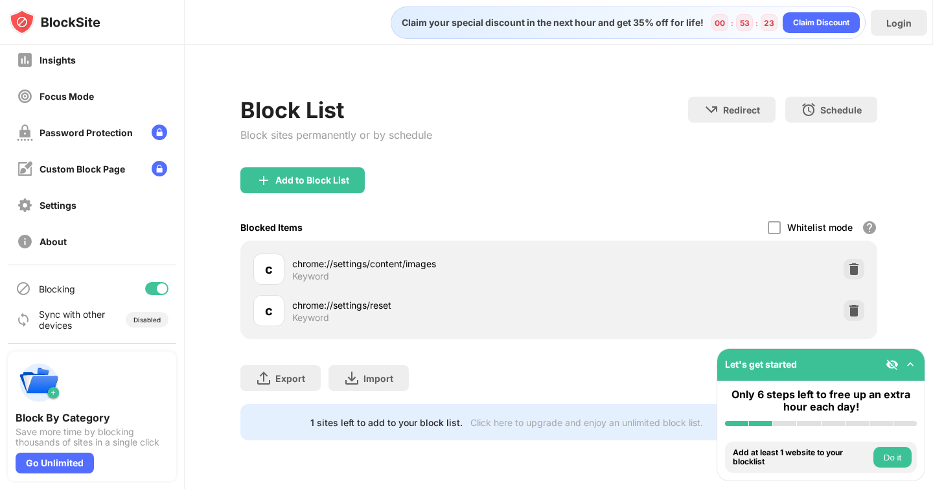
click at [154, 279] on div "Blocking" at bounding box center [92, 288] width 169 height 31
click at [146, 296] on div "Blocking" at bounding box center [92, 288] width 169 height 31
click at [157, 290] on div at bounding box center [162, 288] width 10 height 10
click at [149, 289] on div at bounding box center [156, 288] width 23 height 13
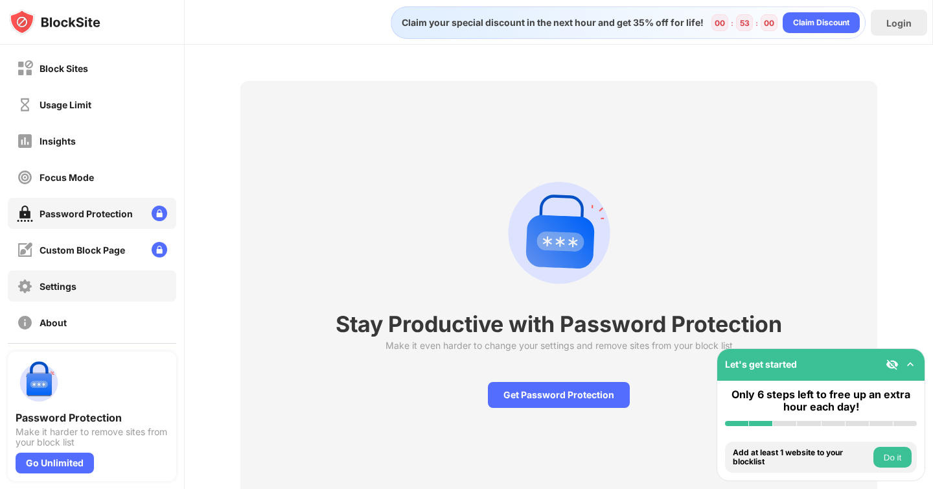
click at [115, 281] on div "Settings" at bounding box center [92, 285] width 169 height 31
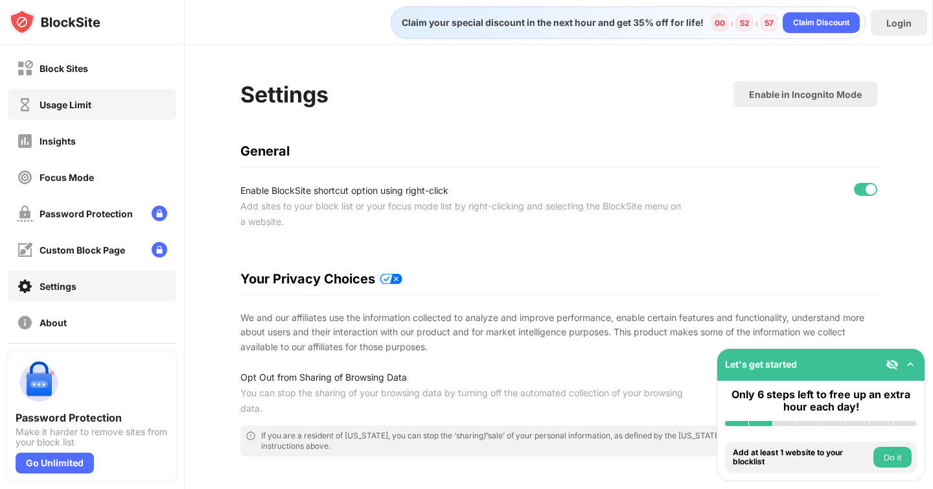
click at [99, 102] on div "Usage Limit" at bounding box center [92, 104] width 169 height 31
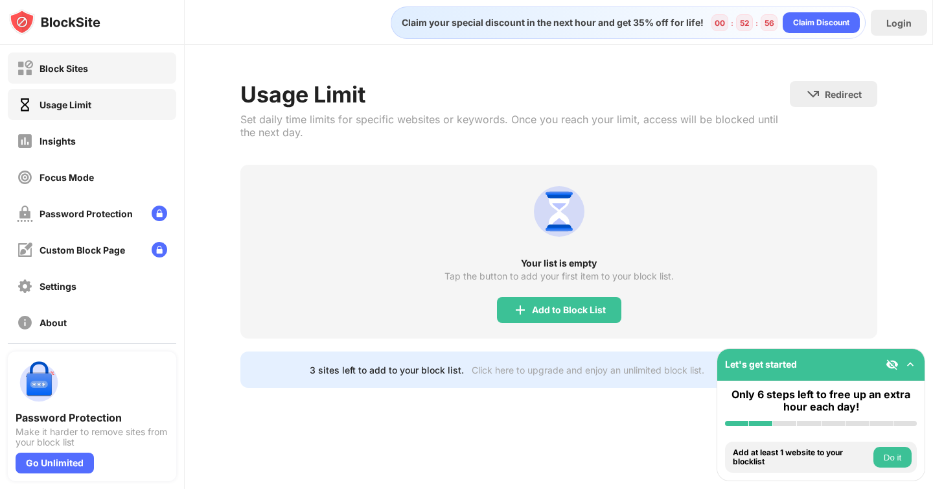
click at [101, 75] on div "Block Sites" at bounding box center [92, 67] width 169 height 31
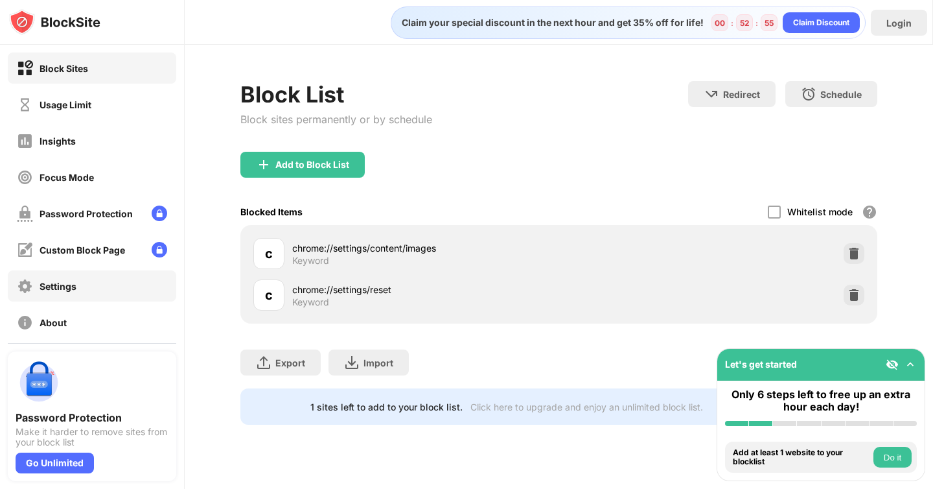
scroll to position [81, 0]
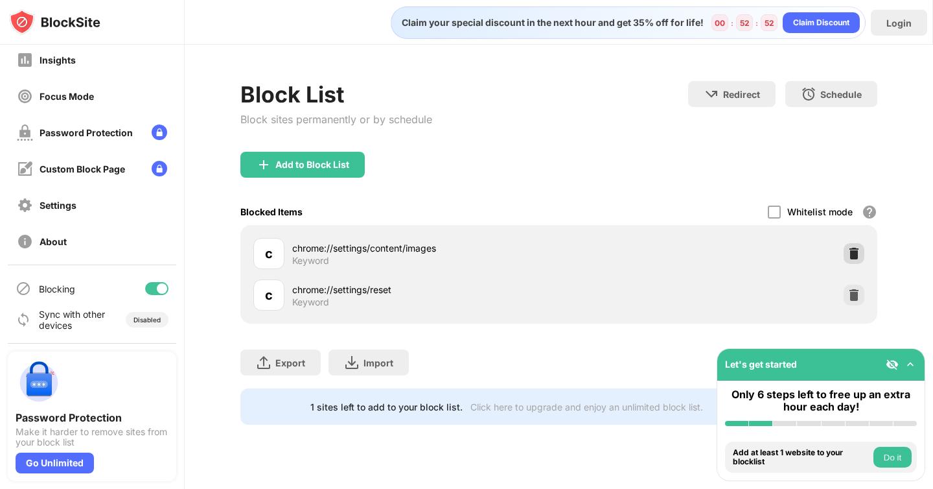
click at [854, 251] on img at bounding box center [854, 253] width 13 height 13
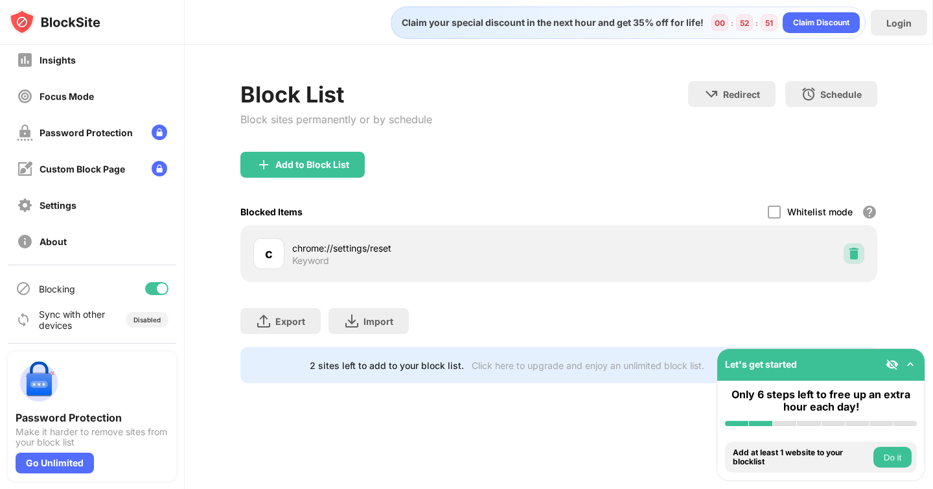
click at [849, 257] on img at bounding box center [854, 253] width 13 height 13
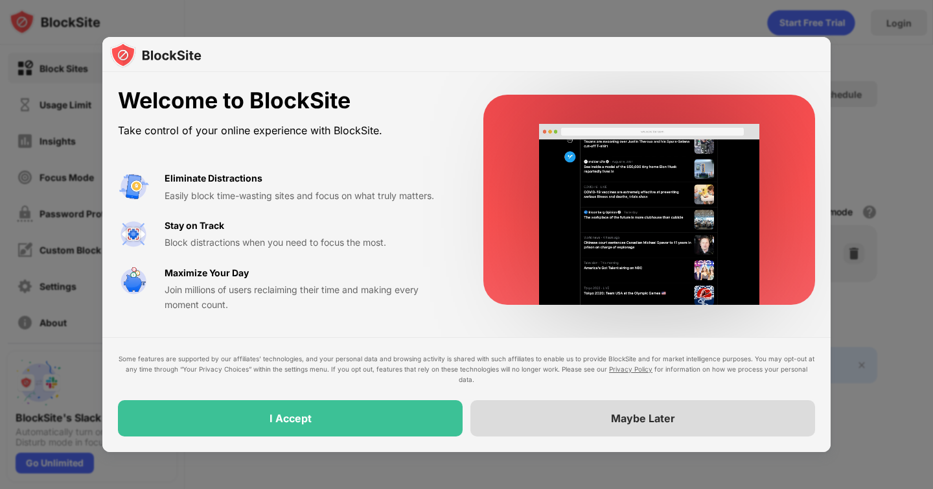
click at [619, 415] on div "Maybe Later" at bounding box center [643, 418] width 64 height 13
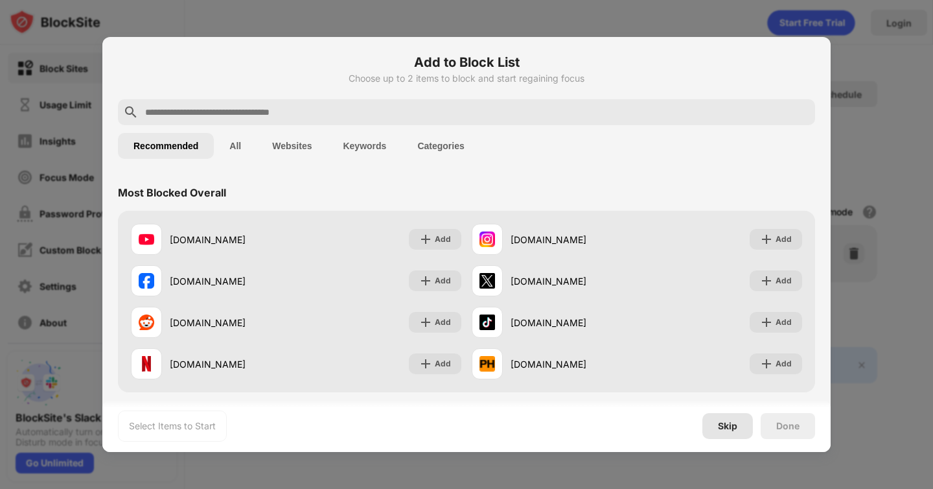
click at [728, 425] on div "Skip" at bounding box center [727, 426] width 19 height 10
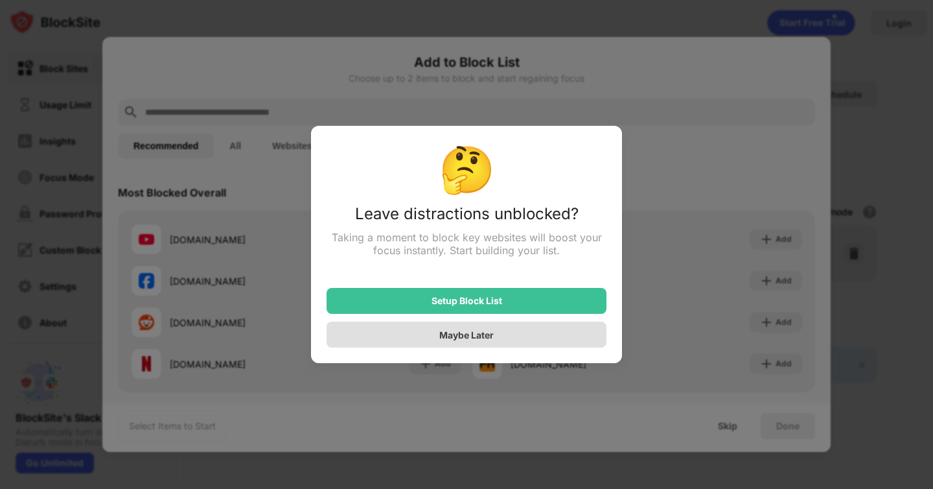
click at [511, 343] on div "Maybe Later" at bounding box center [467, 334] width 280 height 26
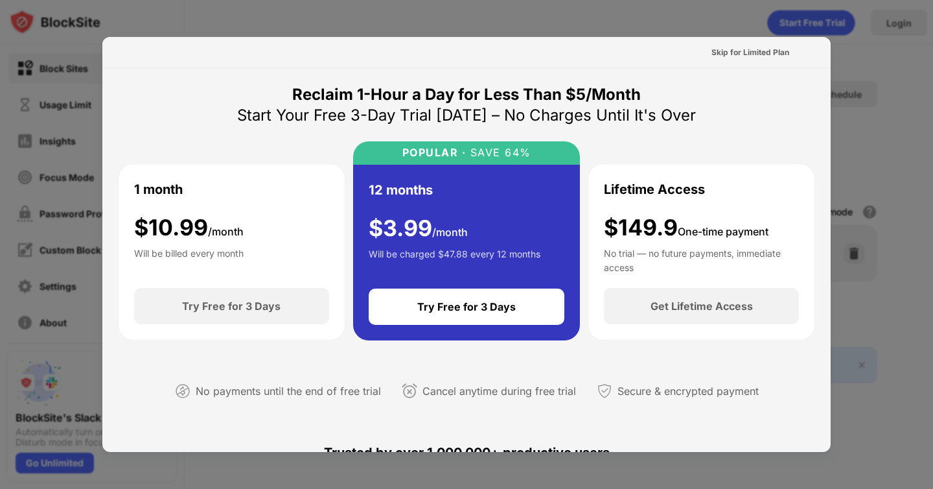
click at [890, 258] on div at bounding box center [466, 244] width 933 height 489
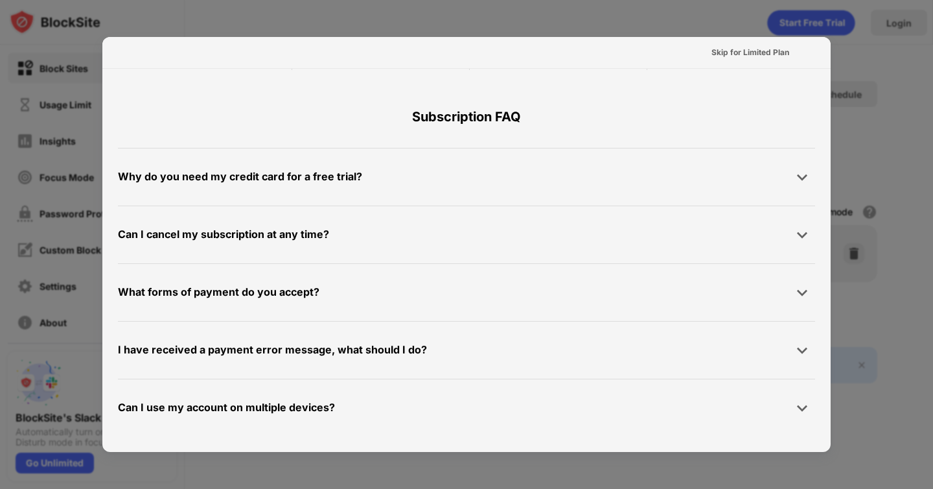
click at [903, 149] on div at bounding box center [466, 244] width 933 height 489
click at [732, 52] on div "Skip for Limited Plan" at bounding box center [751, 52] width 78 height 13
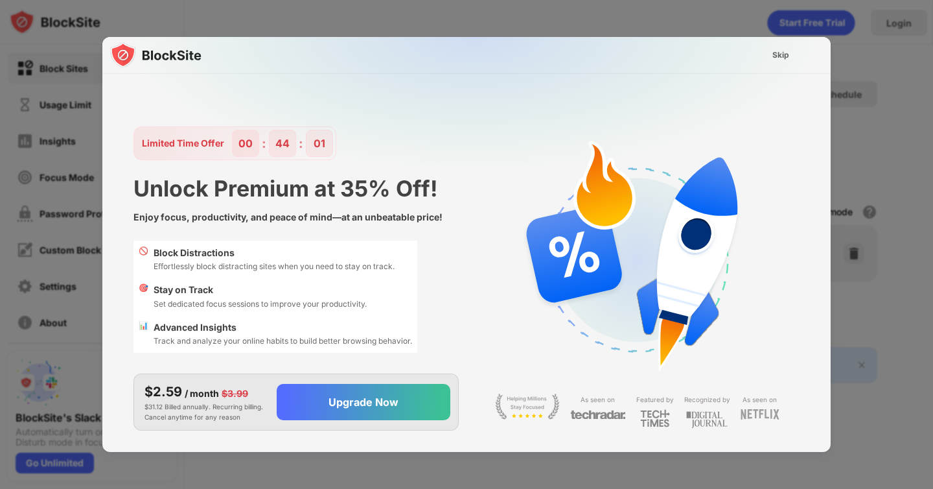
scroll to position [0, 0]
click at [780, 53] on div "Skip" at bounding box center [781, 55] width 17 height 13
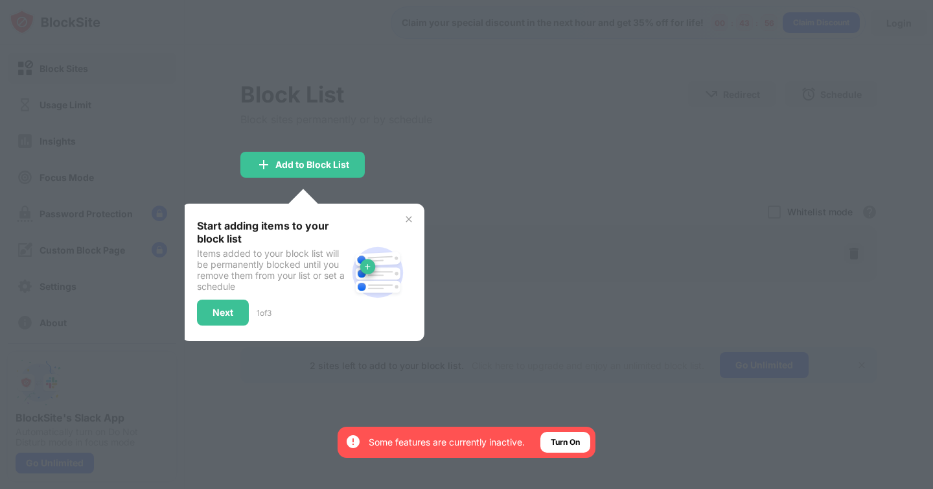
click at [412, 221] on img at bounding box center [409, 219] width 10 height 10
